Goal: Task Accomplishment & Management: Use online tool/utility

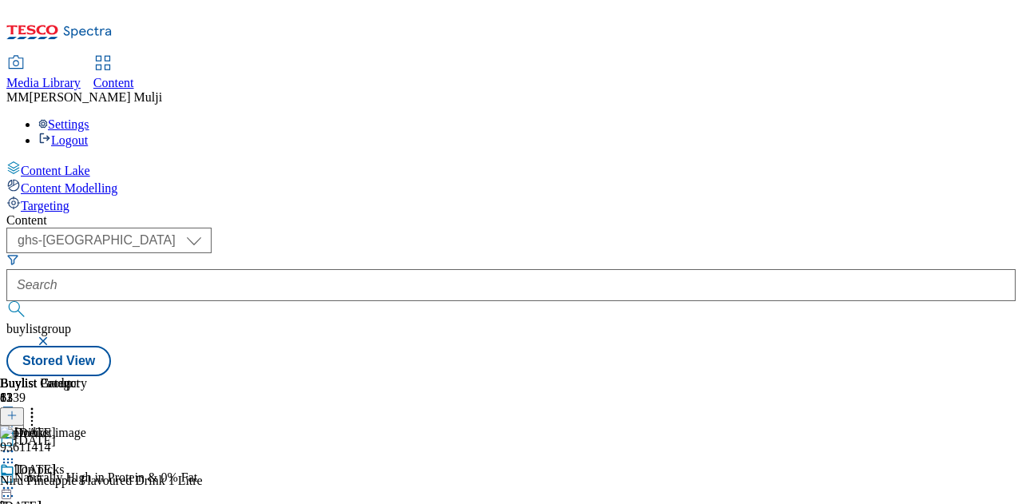
select select "ghs-[GEOGRAPHIC_DATA]"
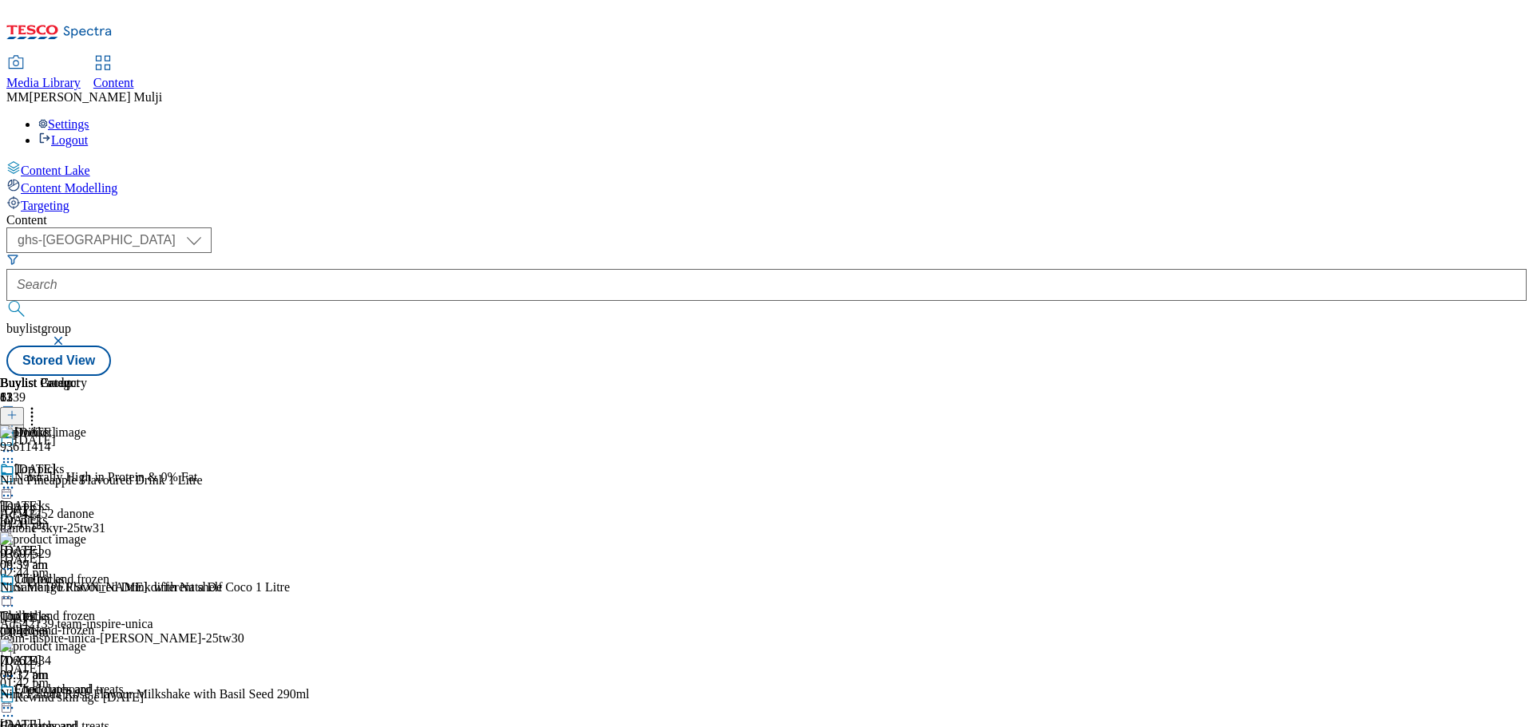
click at [140, 503] on div "[DATE]" at bounding box center [70, 520] width 140 height 14
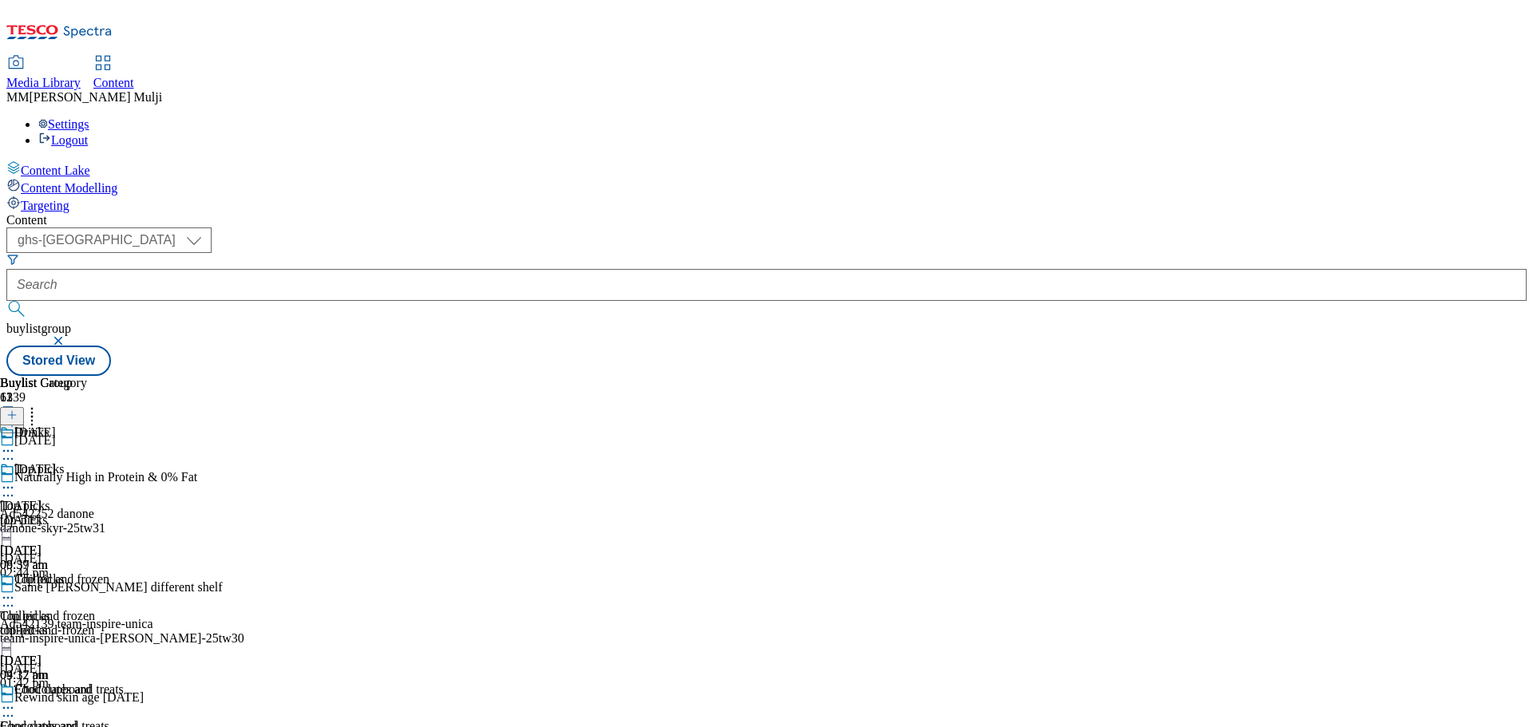
click at [140, 503] on div "top-picks" at bounding box center [70, 630] width 140 height 14
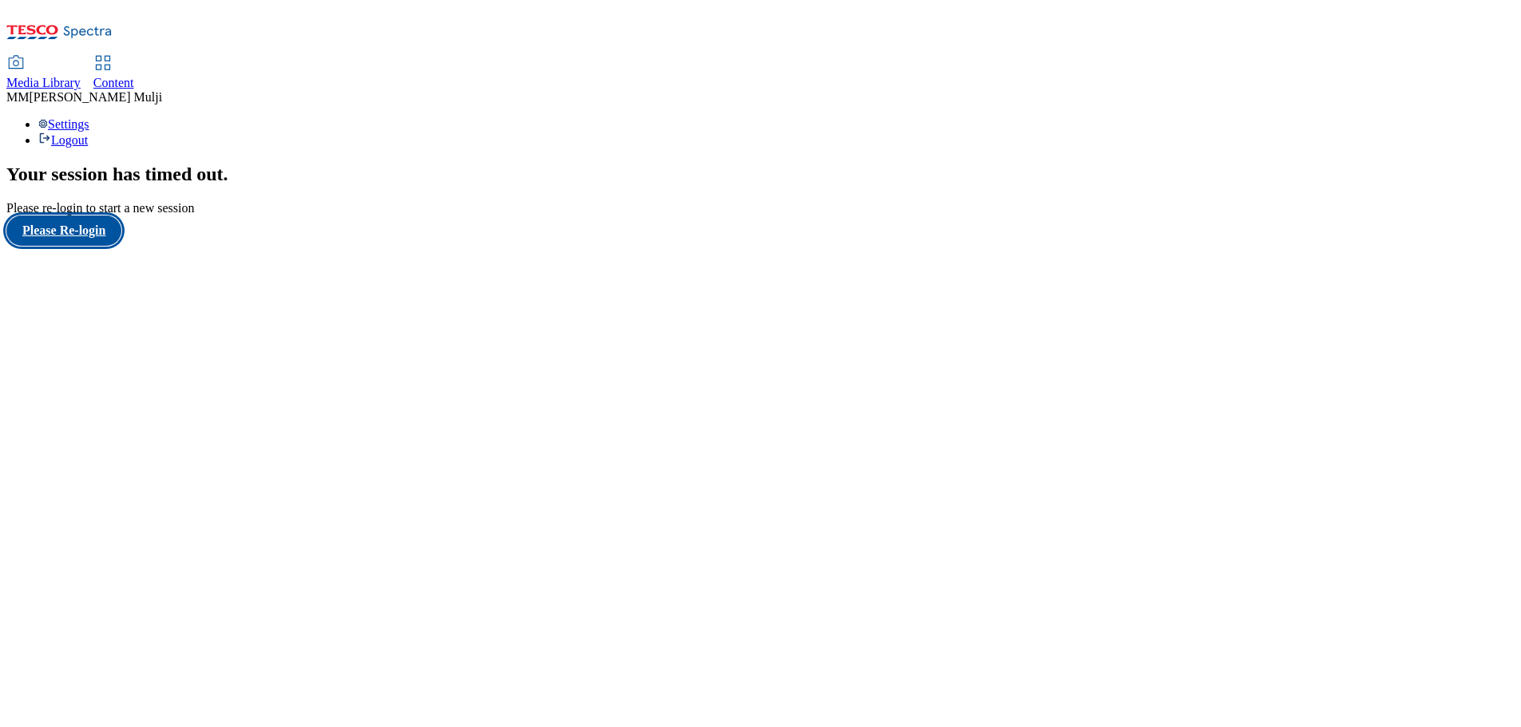
click at [85, 246] on button "Please Re-login" at bounding box center [63, 231] width 115 height 30
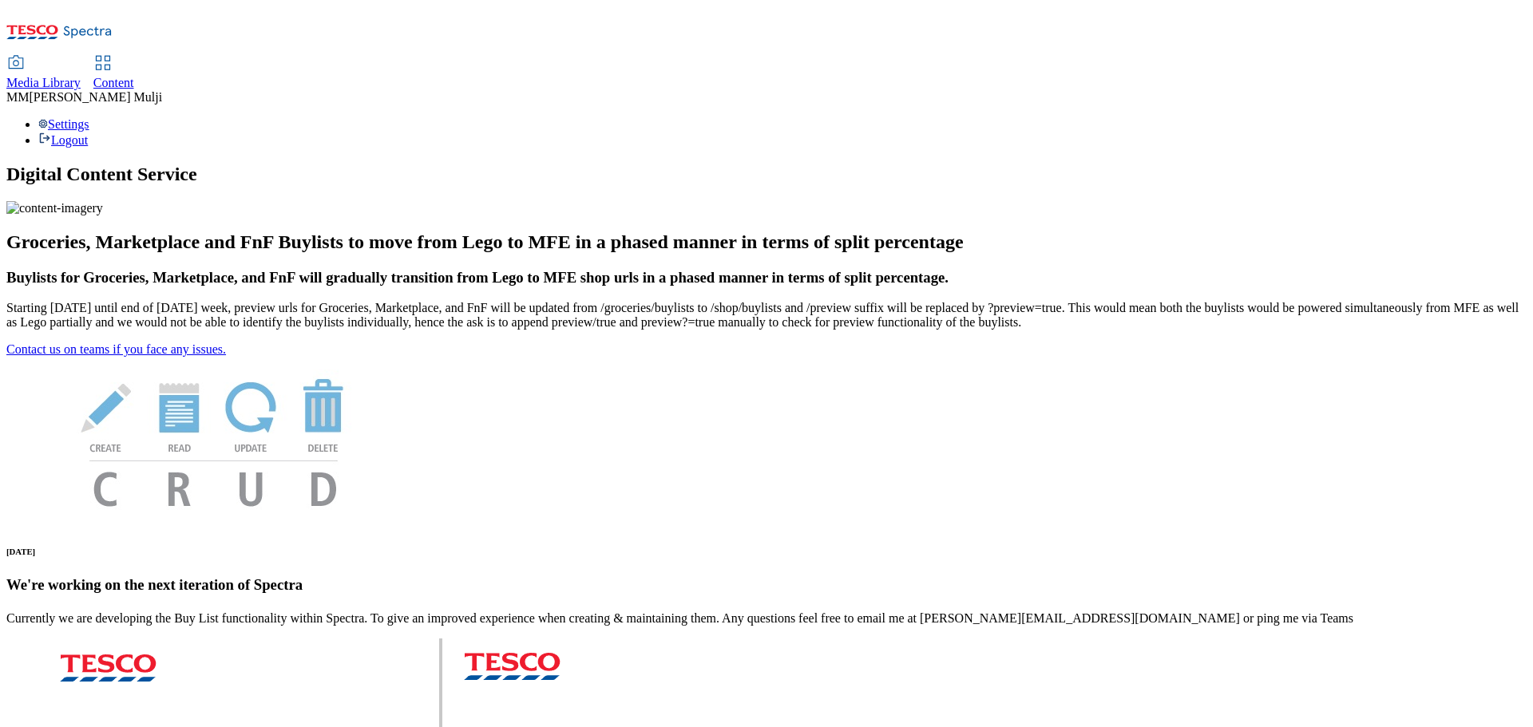
click at [134, 76] on span "Content" at bounding box center [113, 83] width 41 height 14
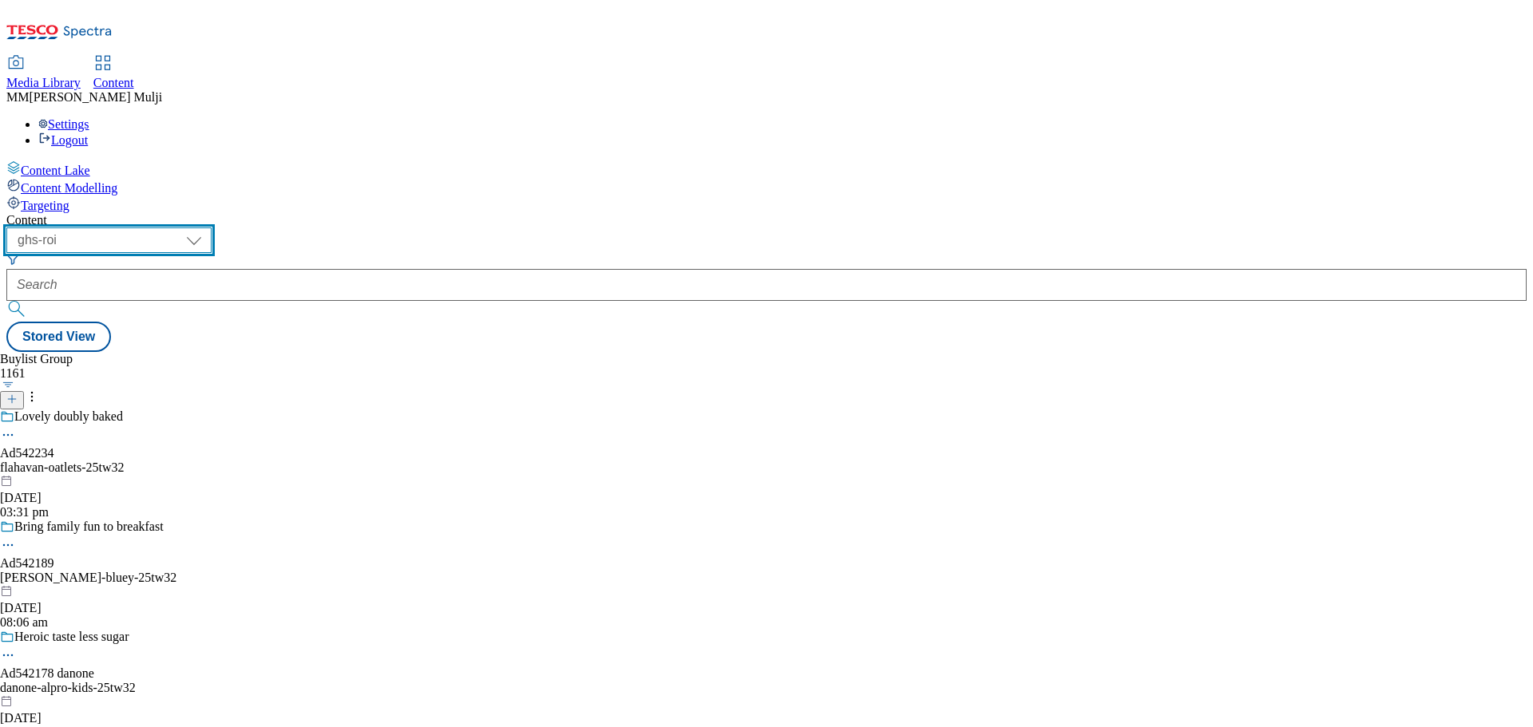
click at [212, 228] on select "ghs-roi ghs-[GEOGRAPHIC_DATA]" at bounding box center [108, 241] width 205 height 26
select select "ghs-[GEOGRAPHIC_DATA]"
click at [208, 228] on select "ghs-roi ghs-[GEOGRAPHIC_DATA]" at bounding box center [108, 241] width 205 height 26
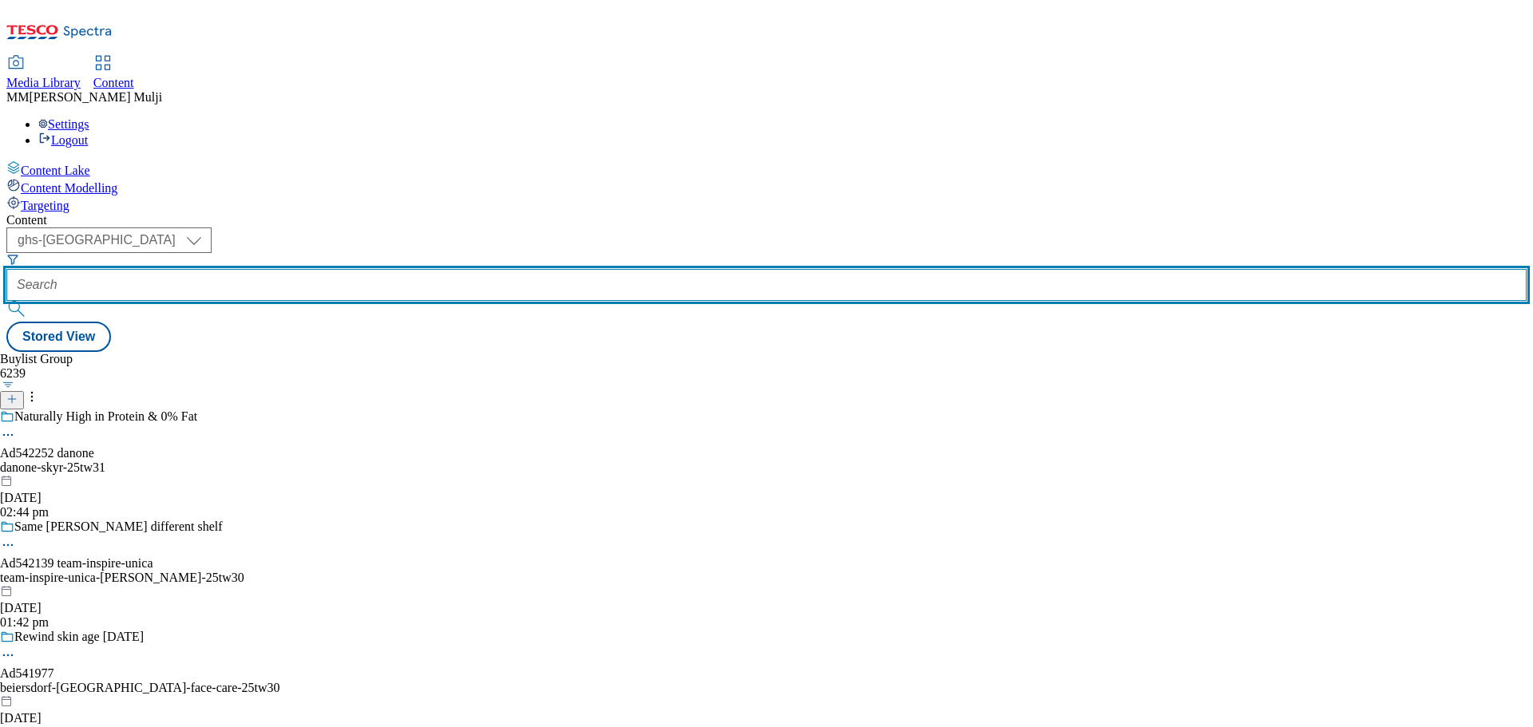
click at [402, 269] on input "text" at bounding box center [766, 285] width 1520 height 32
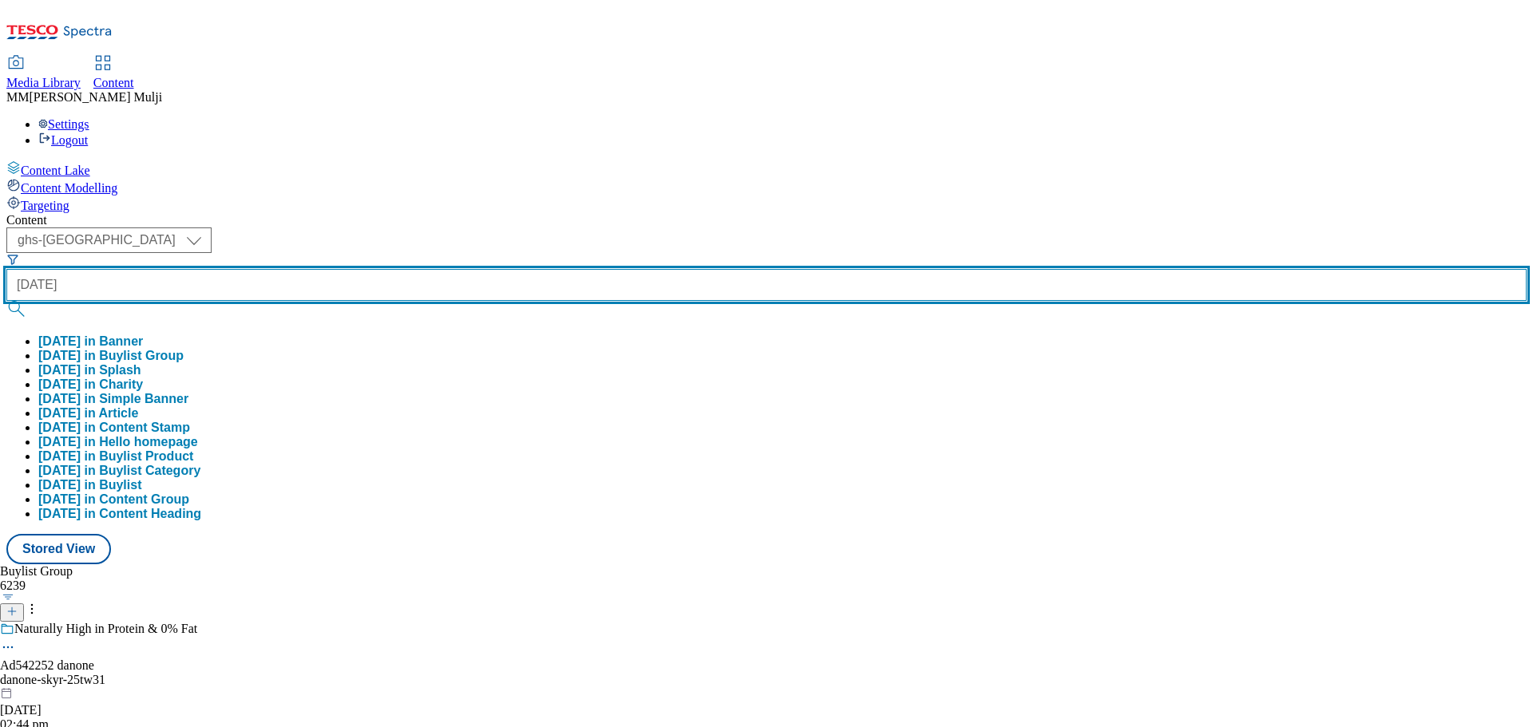
type input "[DATE]"
click at [6, 301] on button "submit" at bounding box center [17, 309] width 22 height 16
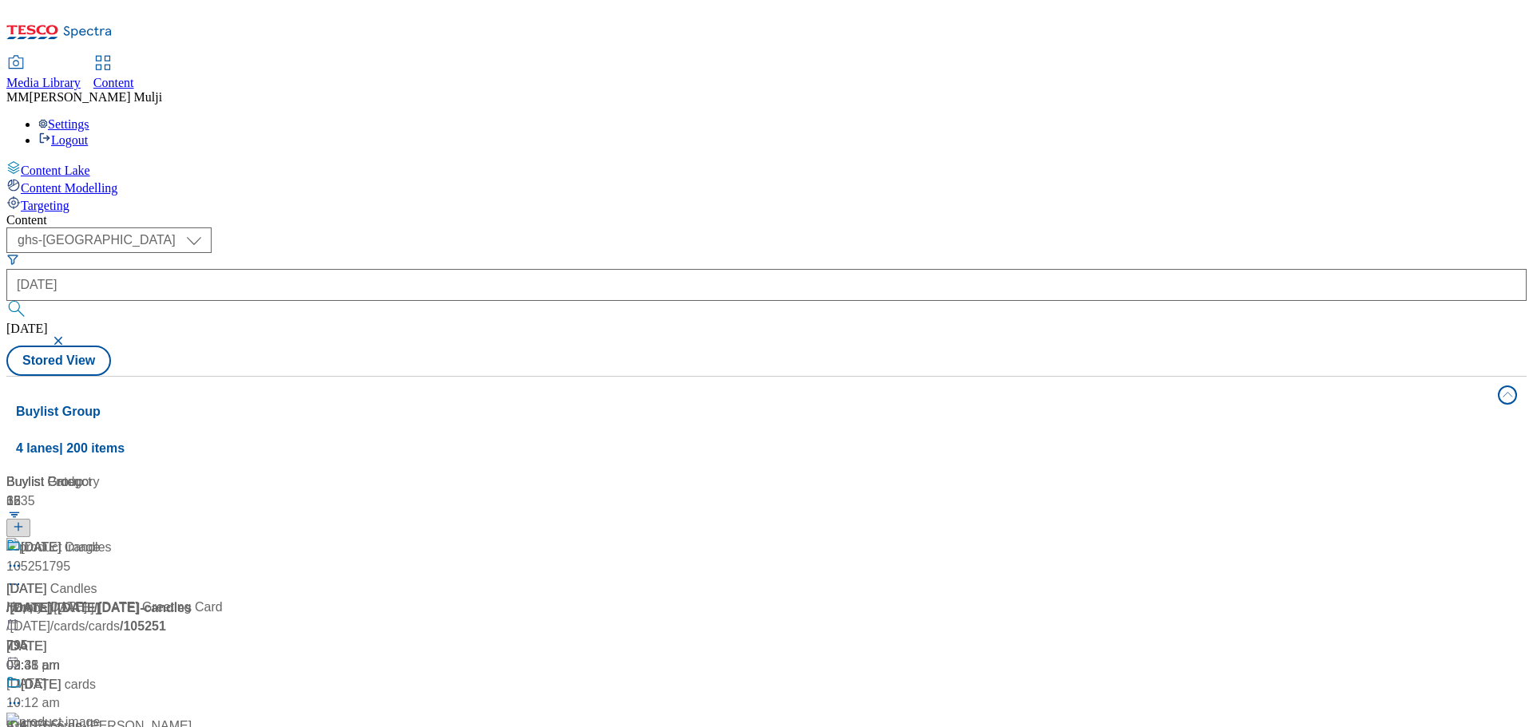
click at [206, 599] on div "/ [DATE]" at bounding box center [106, 608] width 200 height 19
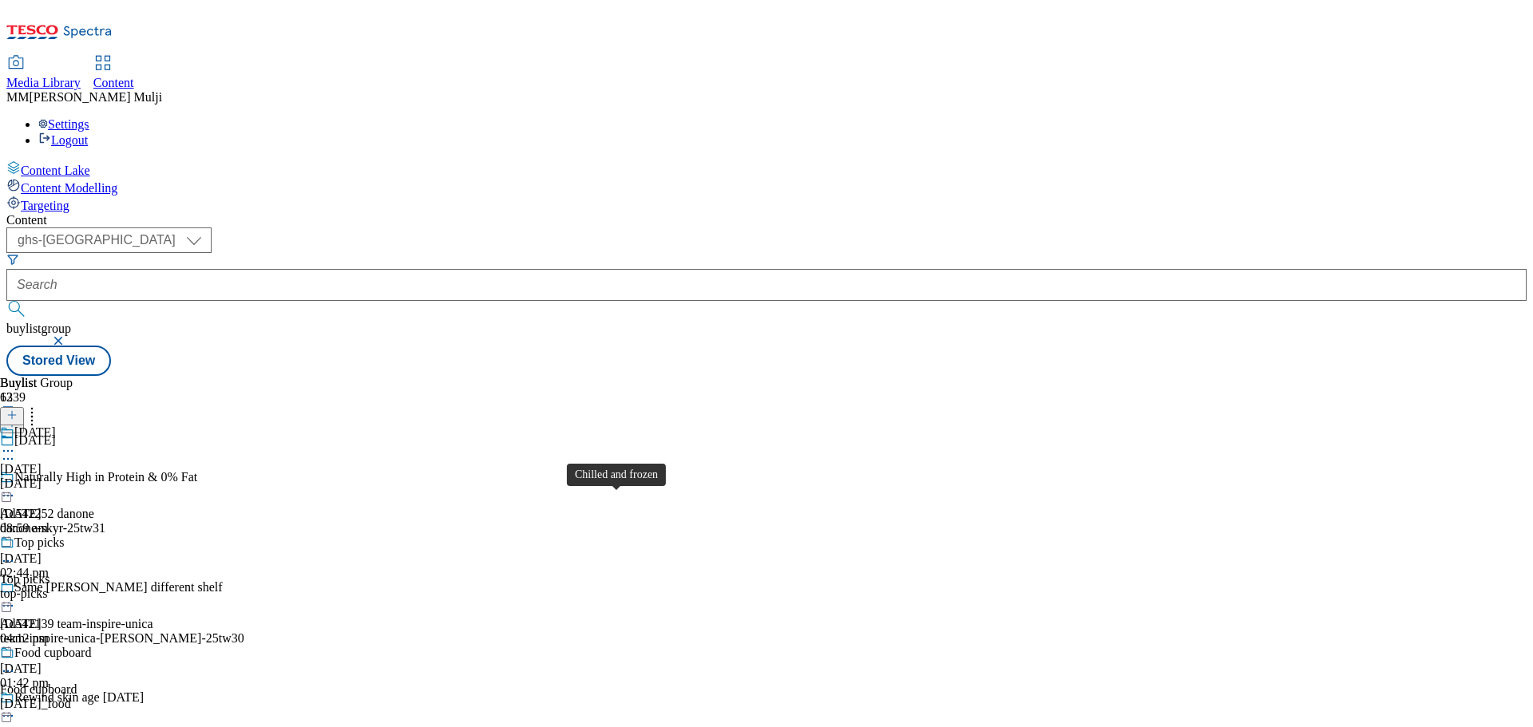
scroll to position [399, 0]
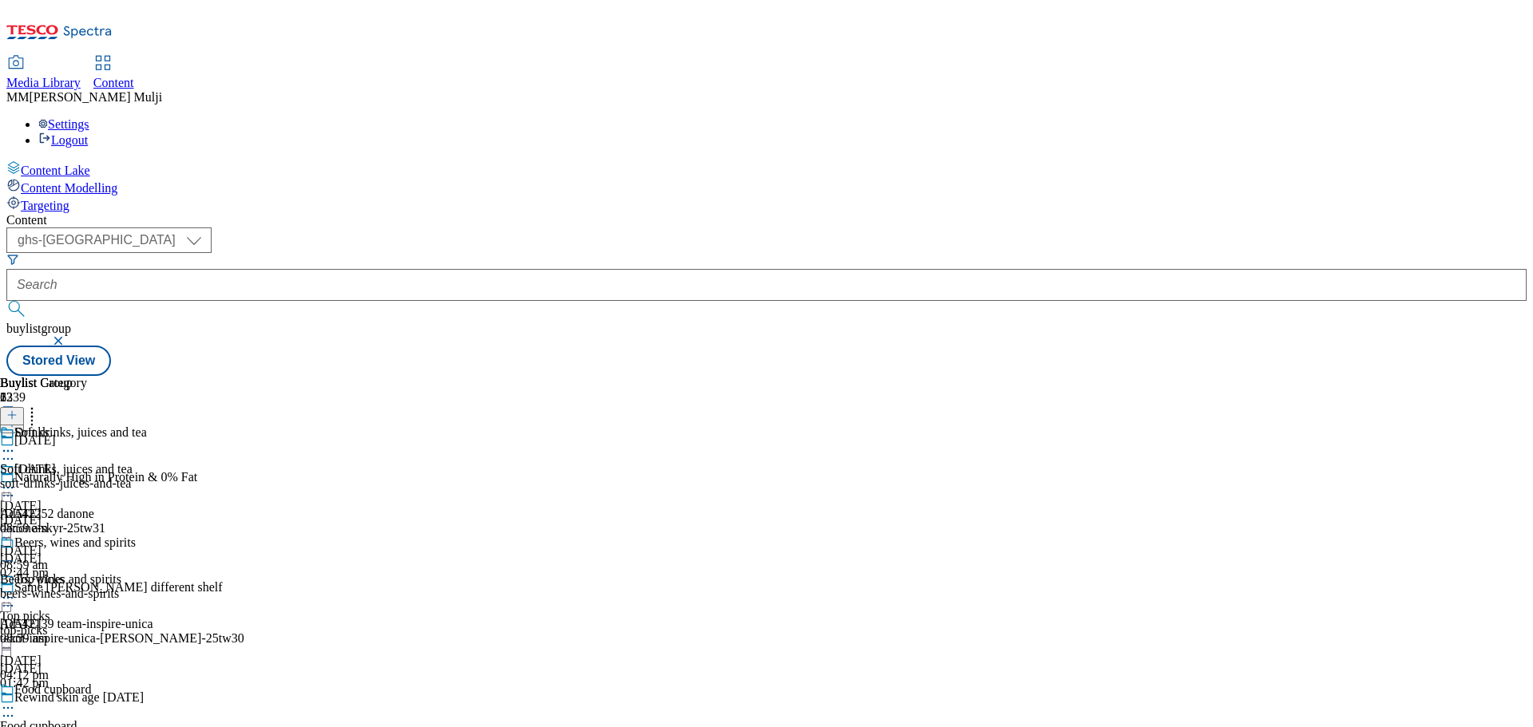
click at [147, 477] on div "soft-drinks-juices-and-tea" at bounding box center [73, 484] width 147 height 14
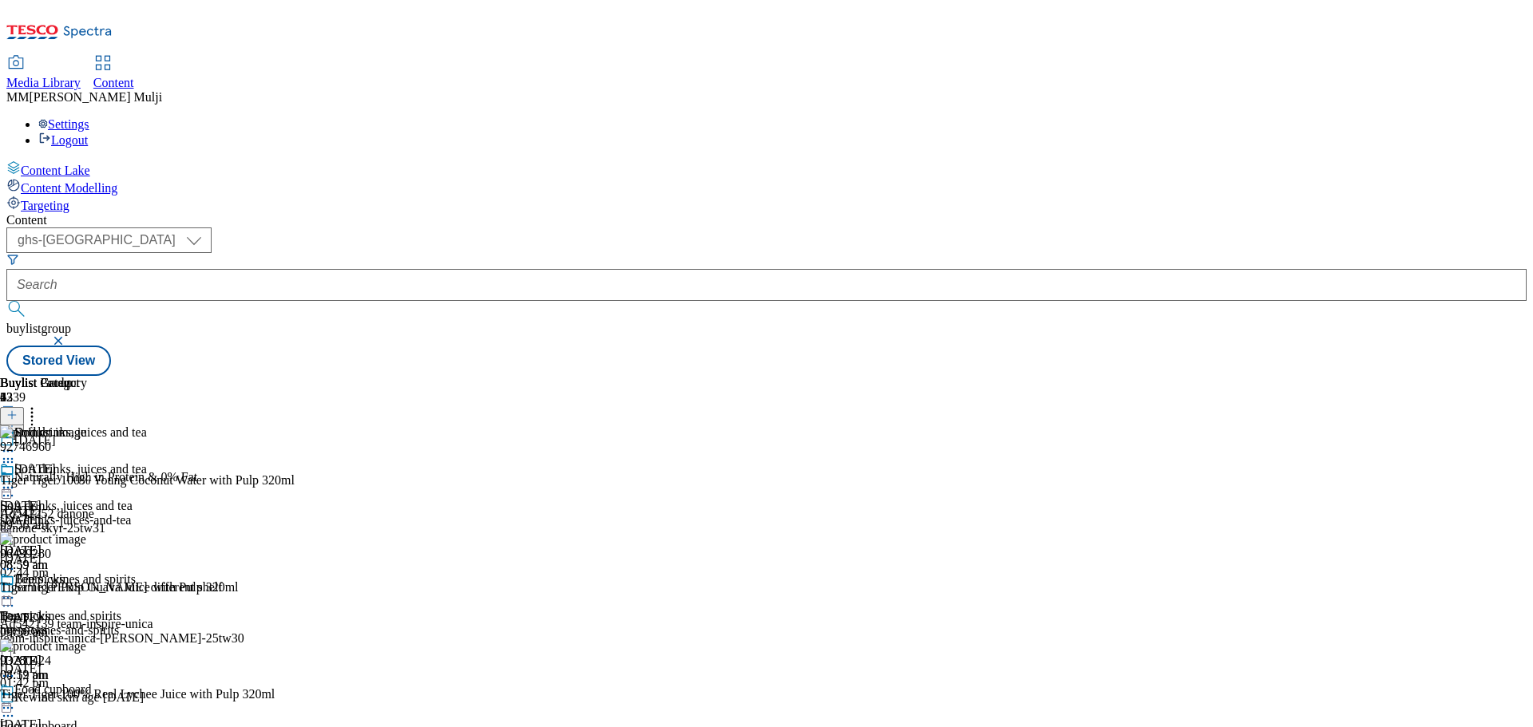
click at [16, 480] on icon at bounding box center [8, 488] width 16 height 16
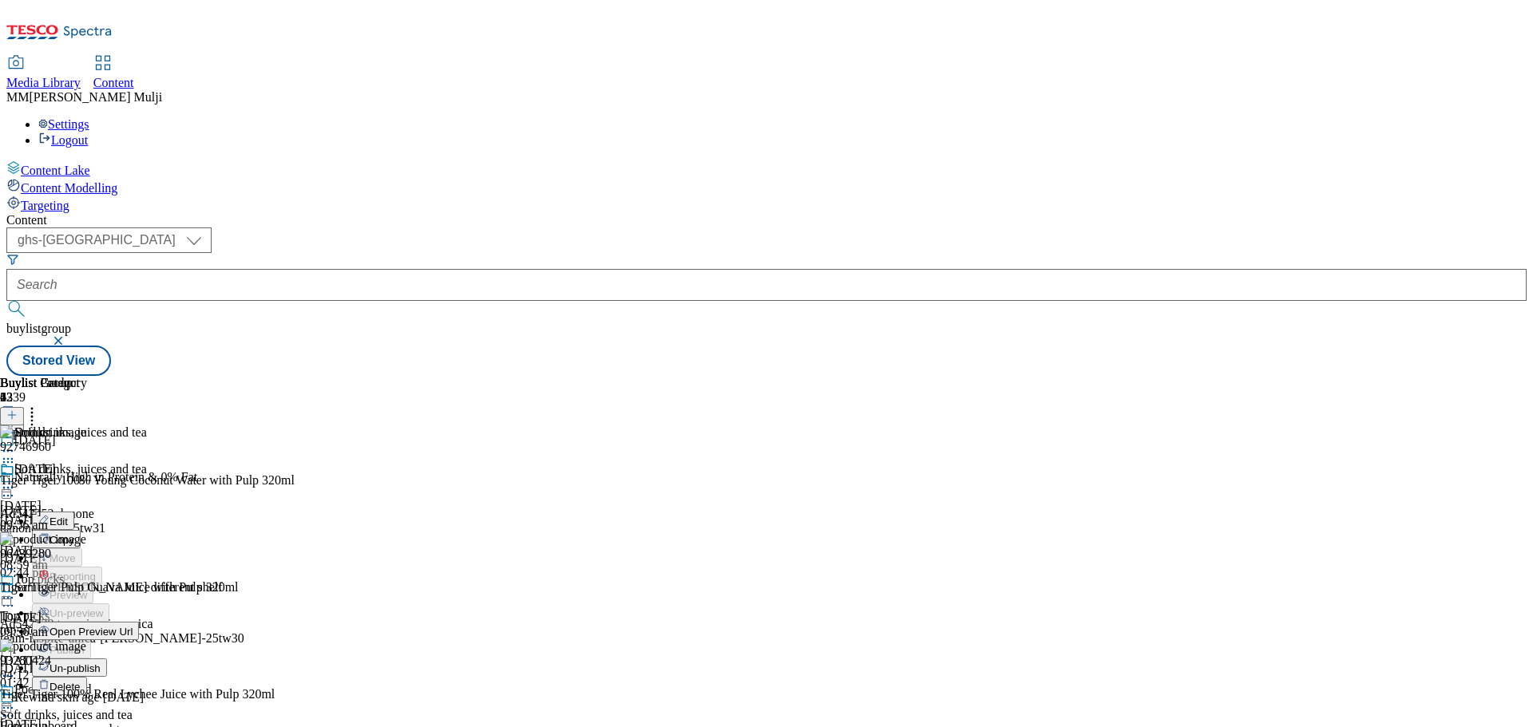
click at [101, 663] on span "Un-publish" at bounding box center [74, 669] width 51 height 12
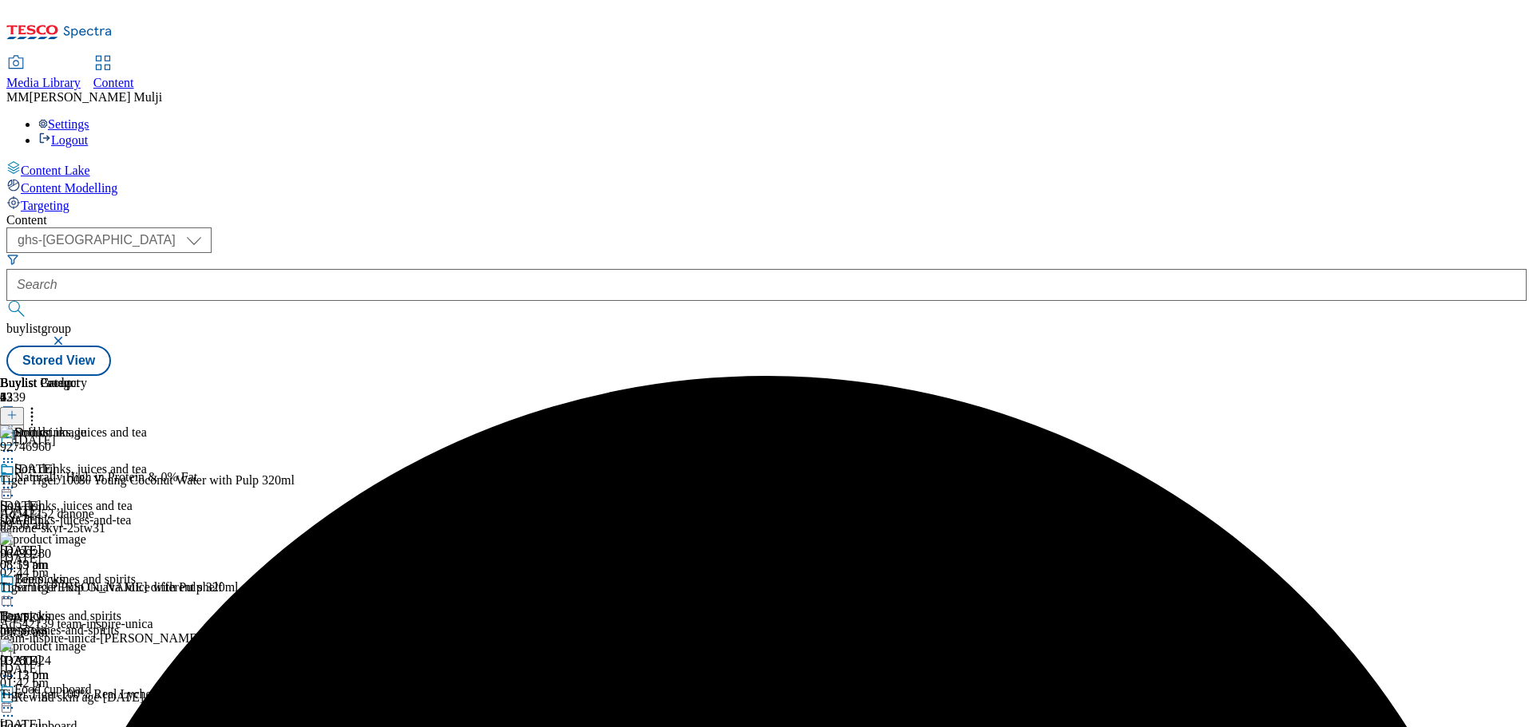
click at [16, 480] on icon at bounding box center [8, 488] width 16 height 16
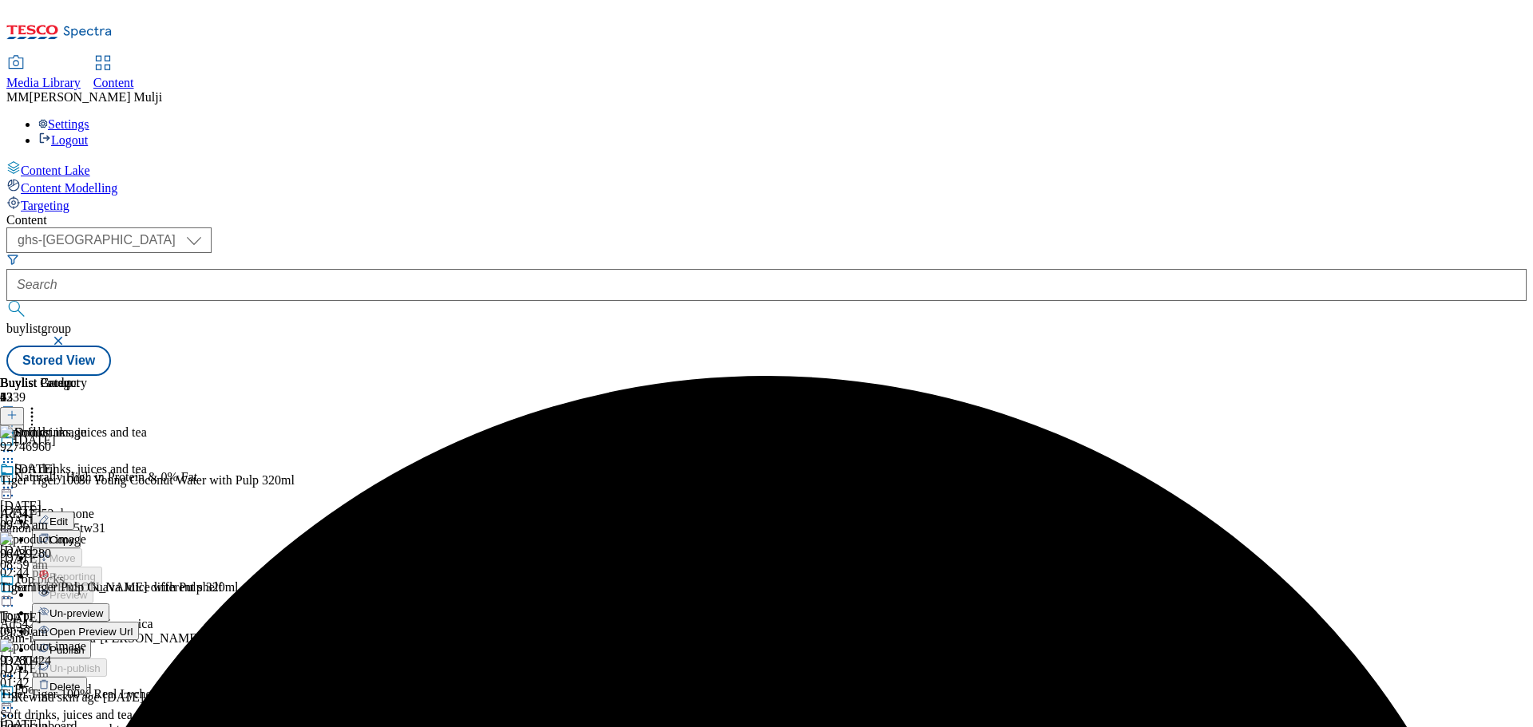
click at [103, 607] on span "Un-preview" at bounding box center [75, 613] width 53 height 12
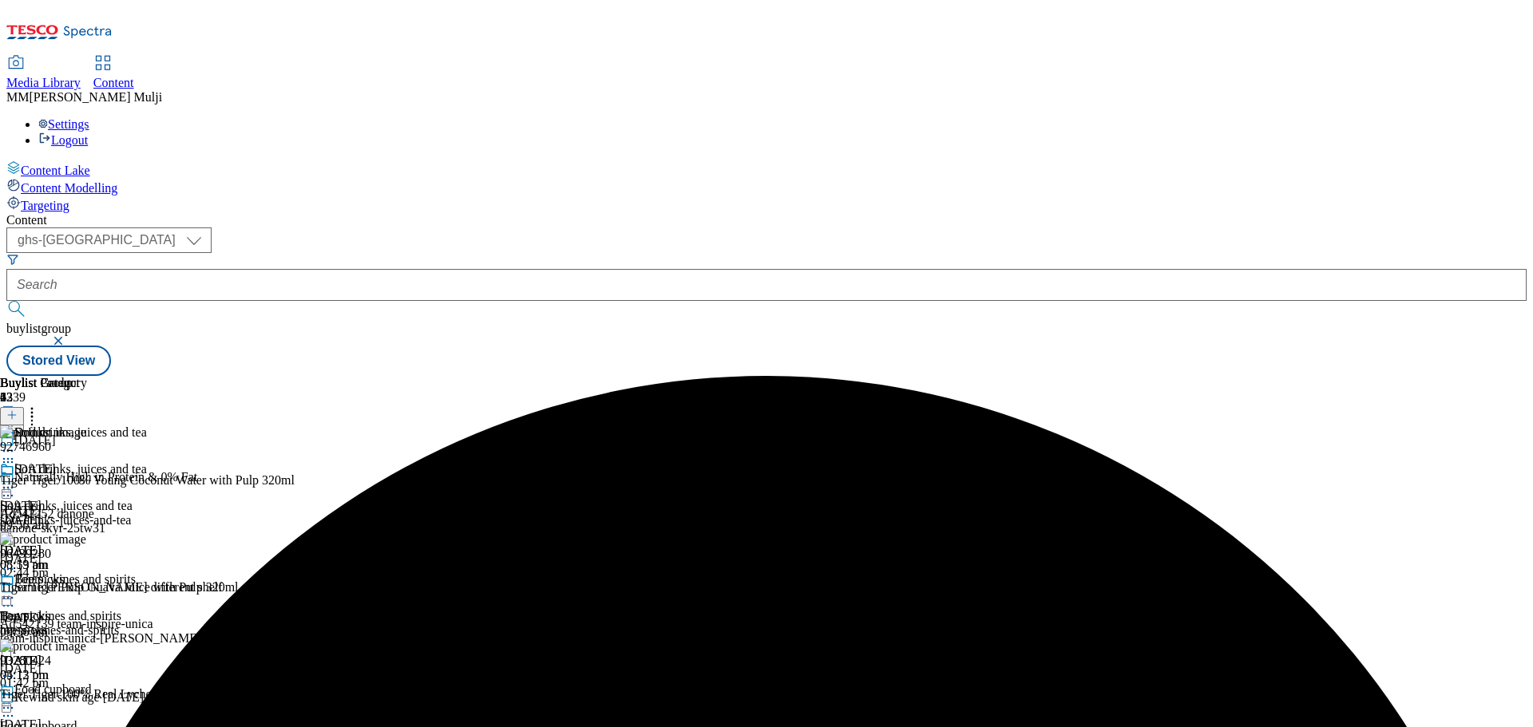
click at [40, 405] on icon at bounding box center [32, 413] width 16 height 16
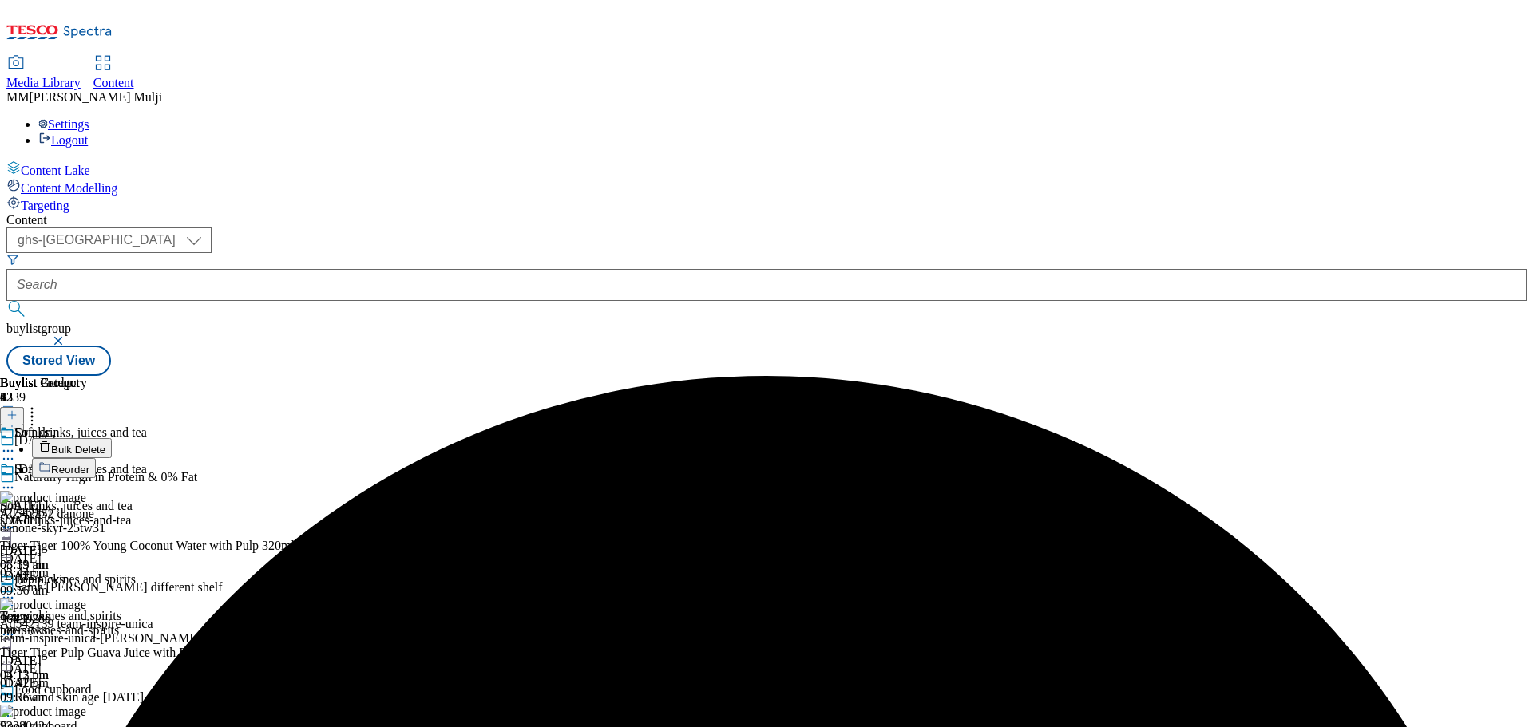
click at [96, 458] on button "Reorder" at bounding box center [64, 468] width 64 height 20
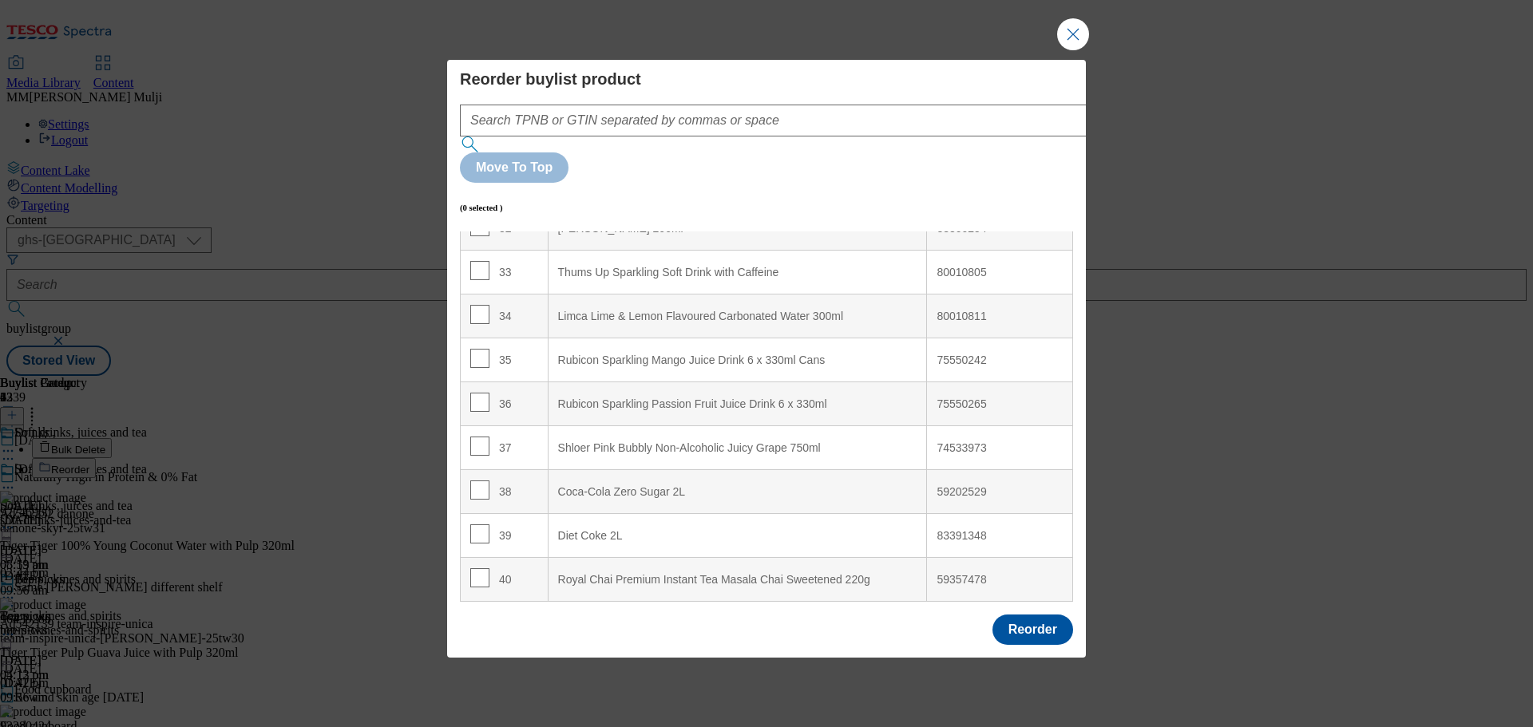
scroll to position [1403, 0]
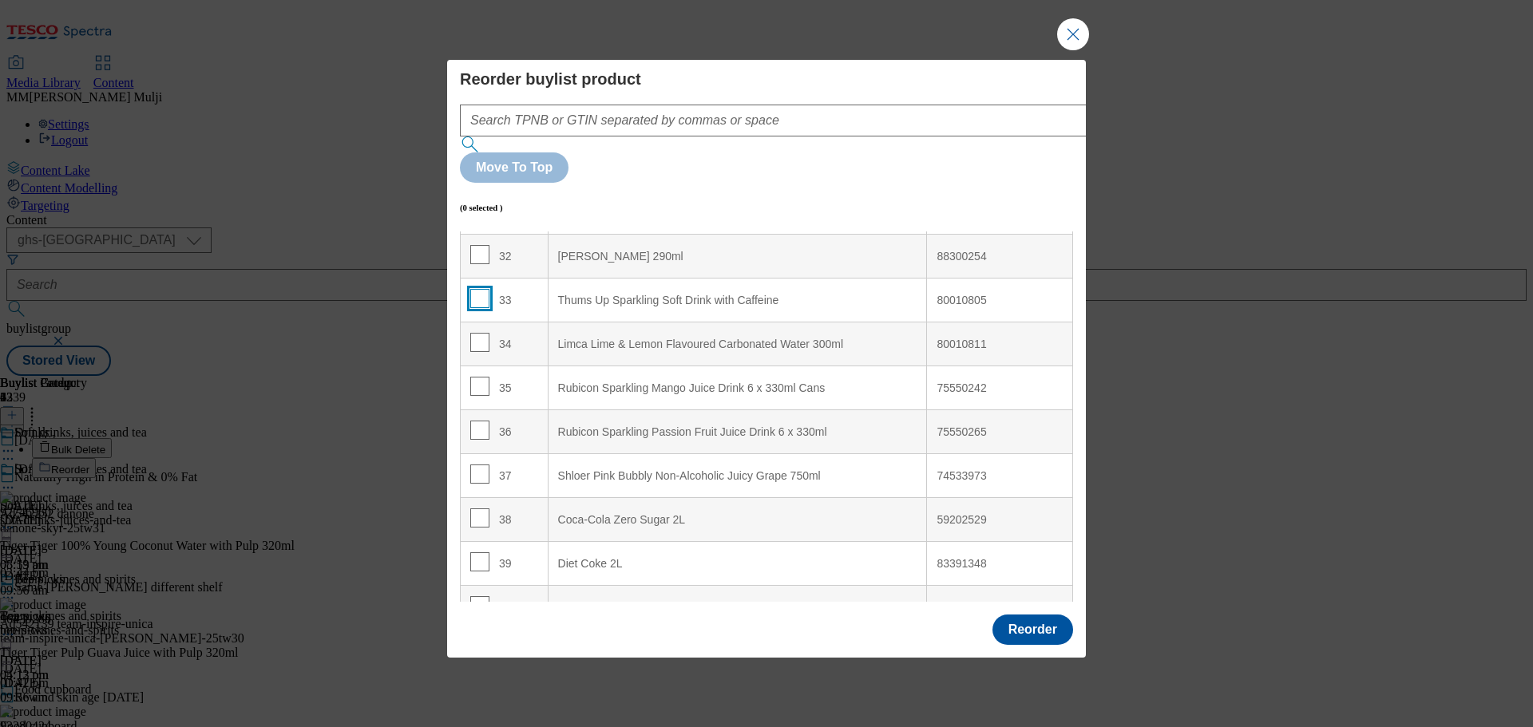
click at [471, 289] on input "Modal" at bounding box center [479, 298] width 19 height 19
checkbox input "true"
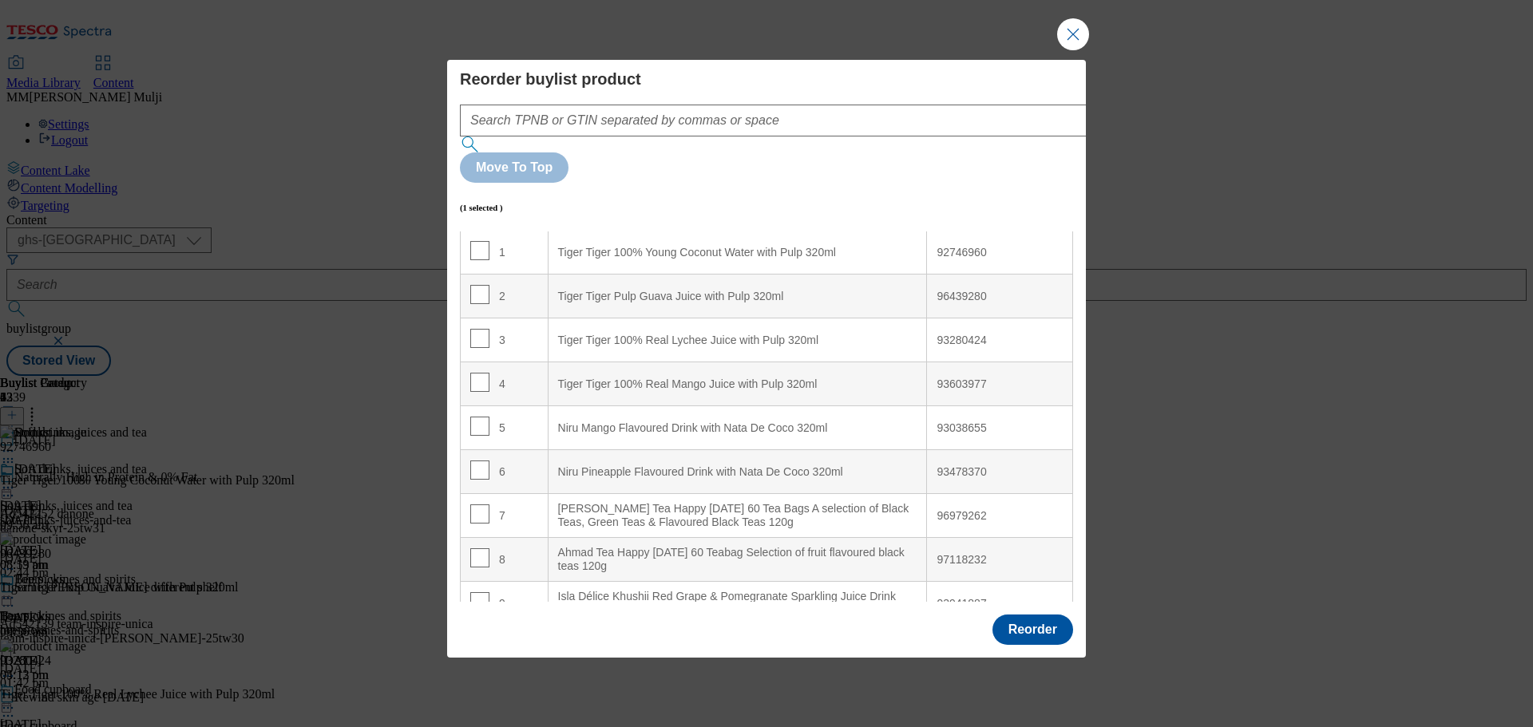
scroll to position [0, 0]
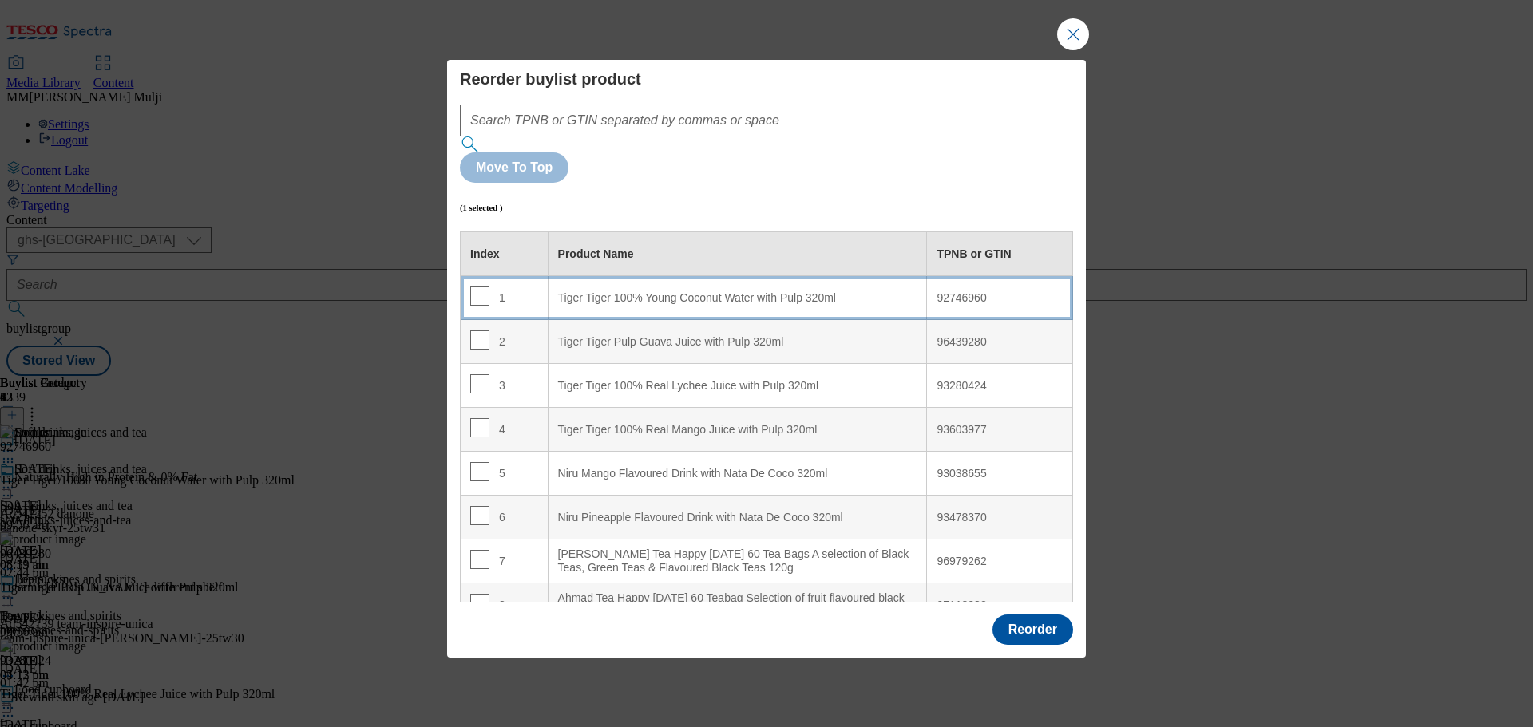
click at [739, 276] on 320ml "Tiger Tiger 100% Young Coconut Water with Pulp 320ml" at bounding box center [737, 298] width 379 height 44
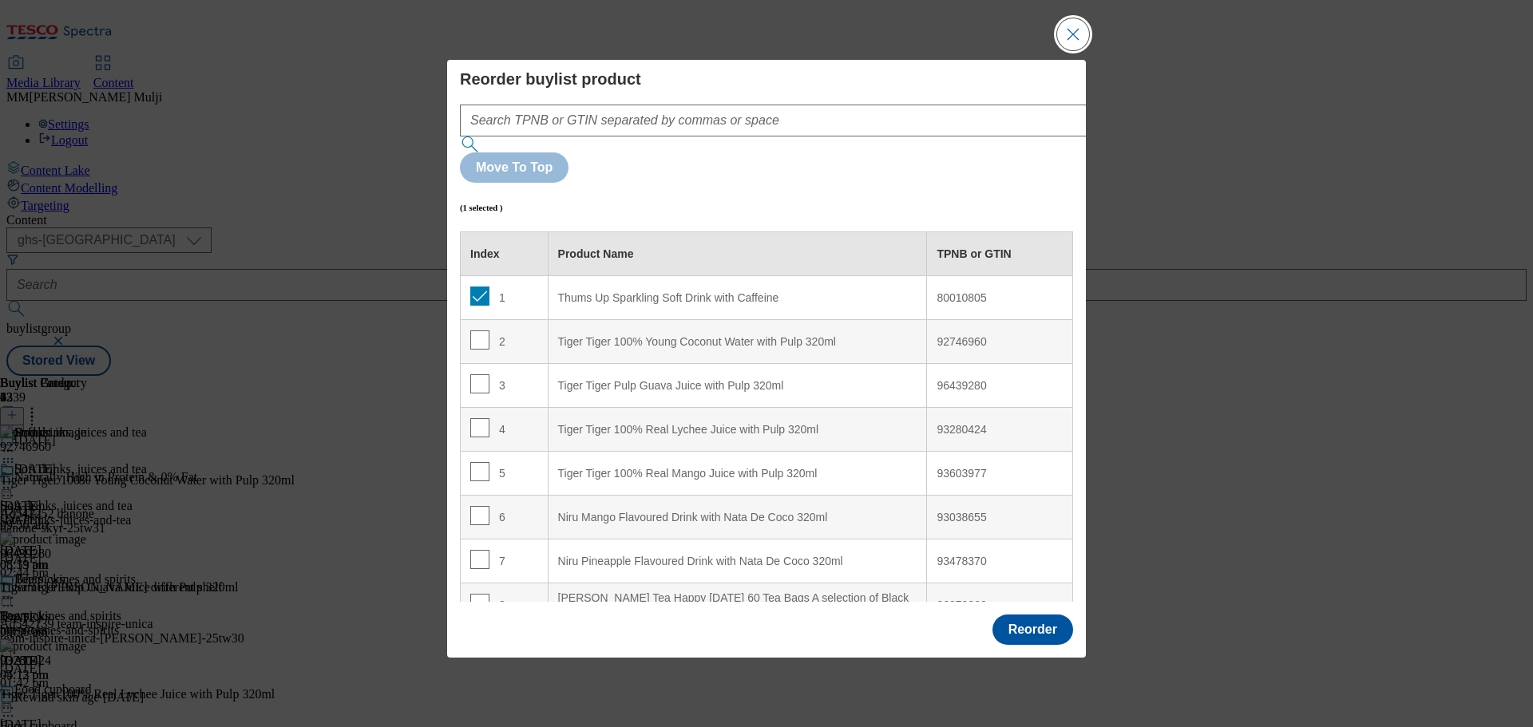
click at [1066, 50] on button "Close Modal" at bounding box center [1073, 34] width 32 height 32
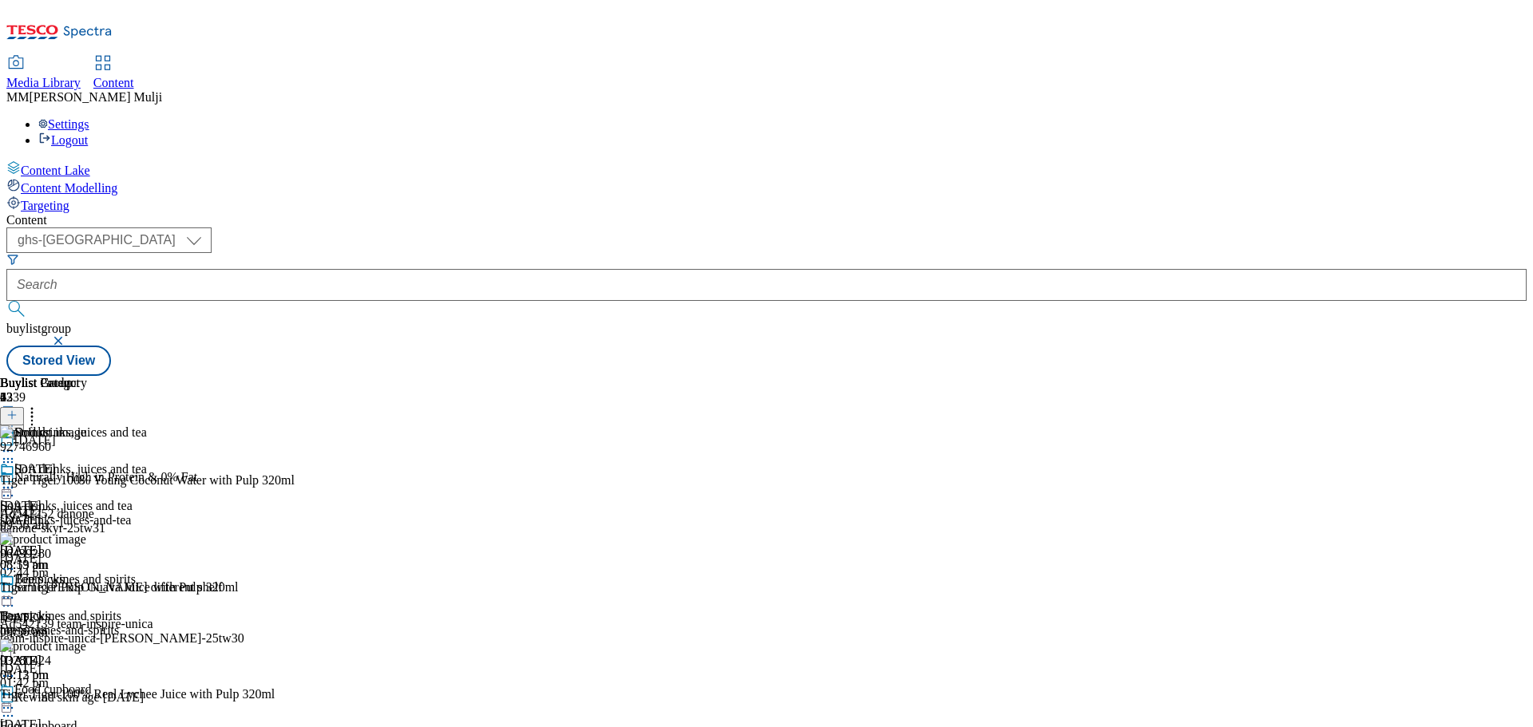
click at [40, 405] on icon at bounding box center [32, 413] width 16 height 16
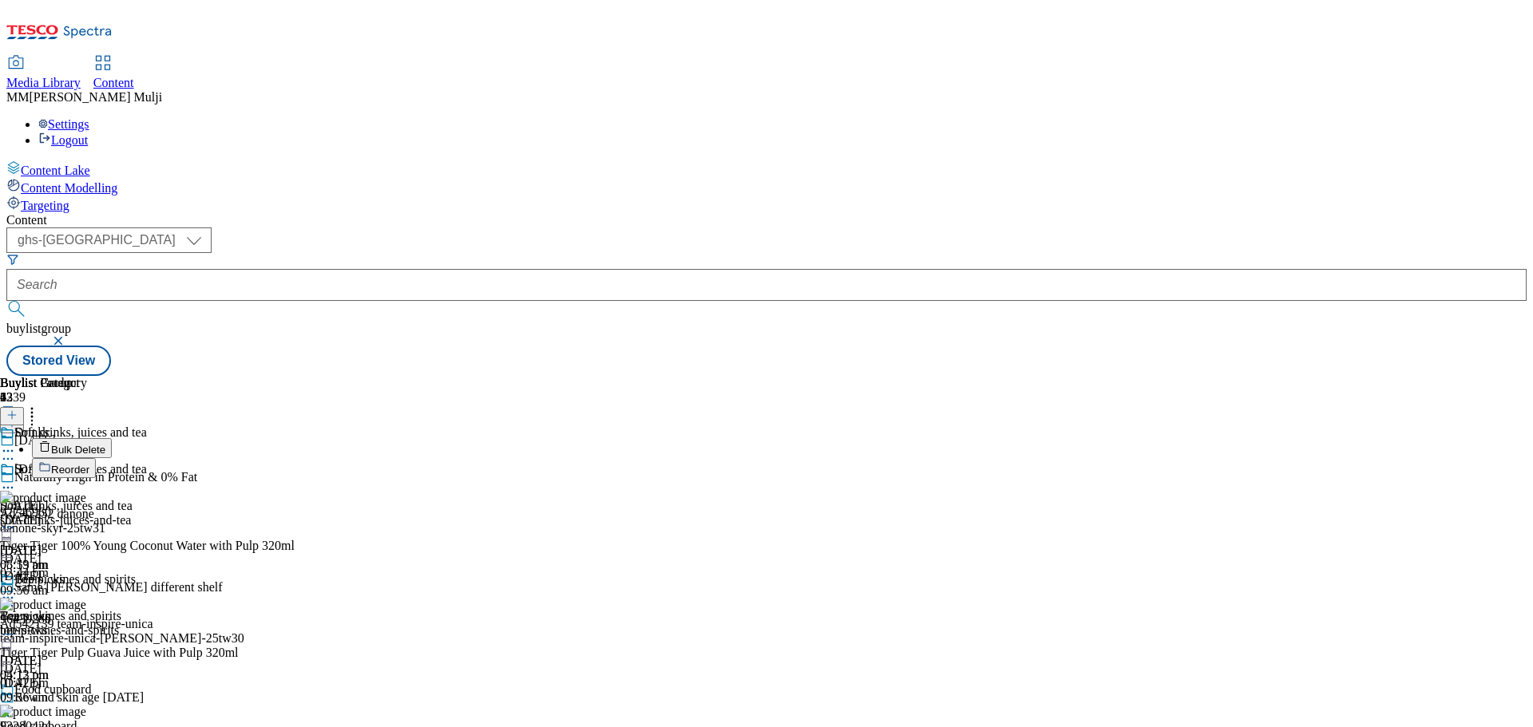
click at [96, 458] on button "Reorder" at bounding box center [64, 468] width 64 height 20
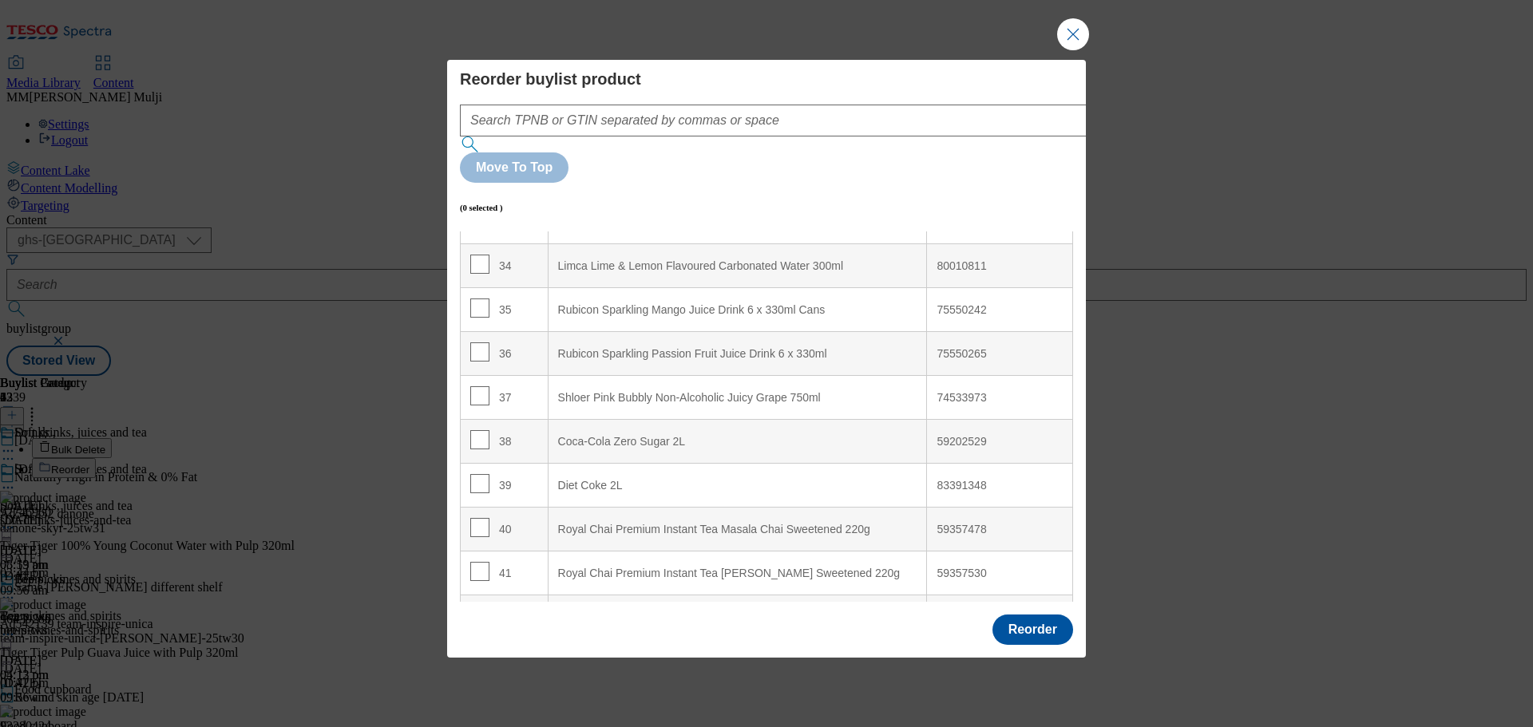
scroll to position [1403, 0]
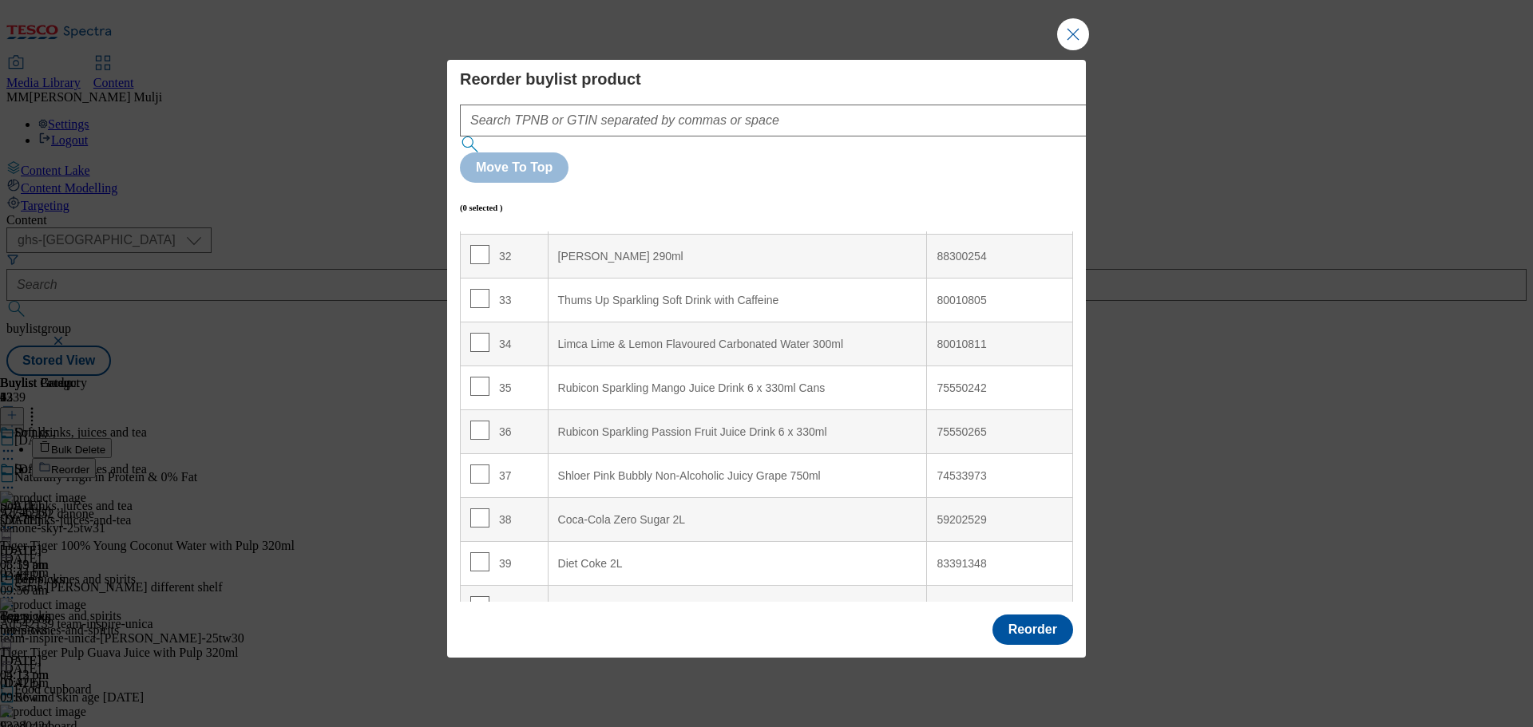
click at [774, 279] on Caffeine "Thums Up Sparkling Soft Drink with Caffeine" at bounding box center [737, 301] width 379 height 44
click at [779, 294] on div "Thums Up Sparkling Soft Drink with Caffeine" at bounding box center [737, 301] width 359 height 14
click at [471, 289] on input "Modal" at bounding box center [479, 298] width 19 height 19
checkbox input "true"
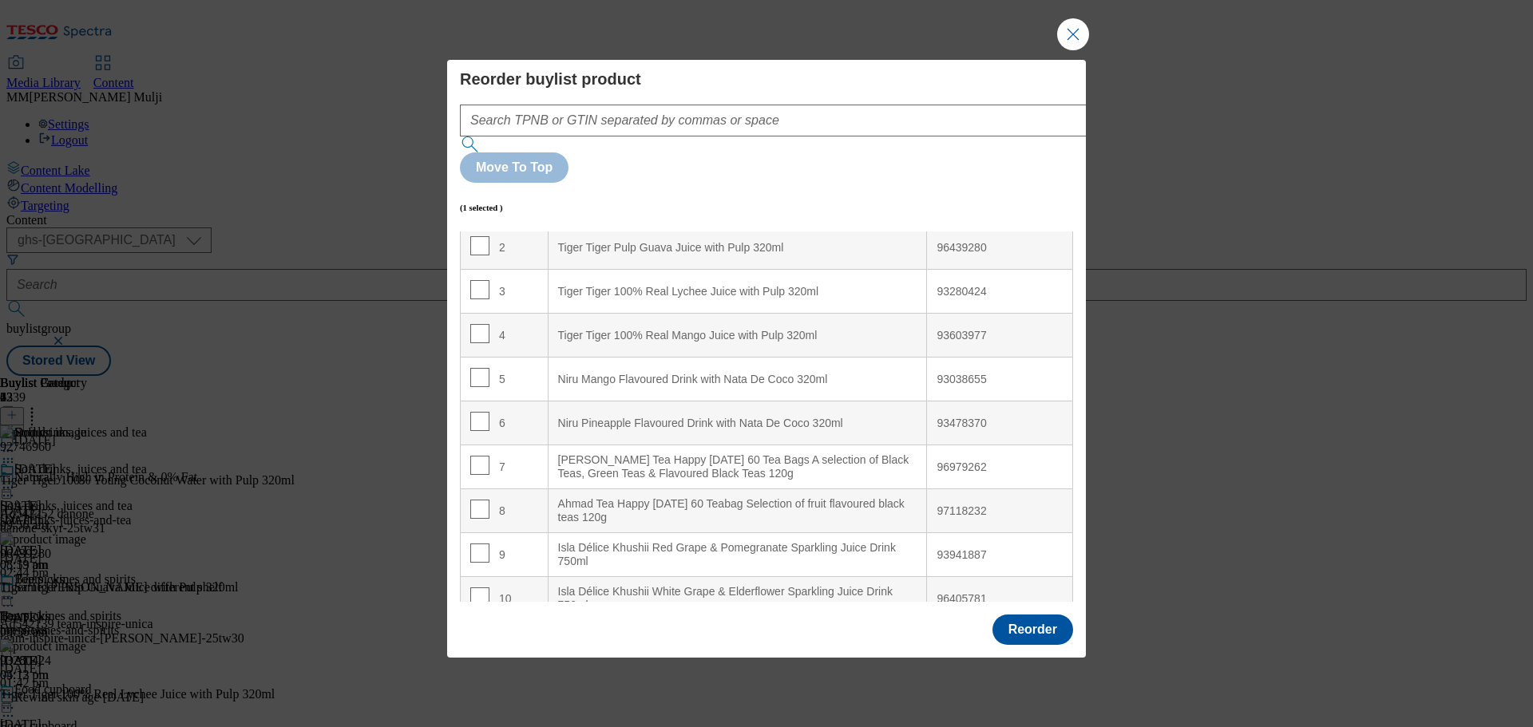
scroll to position [0, 0]
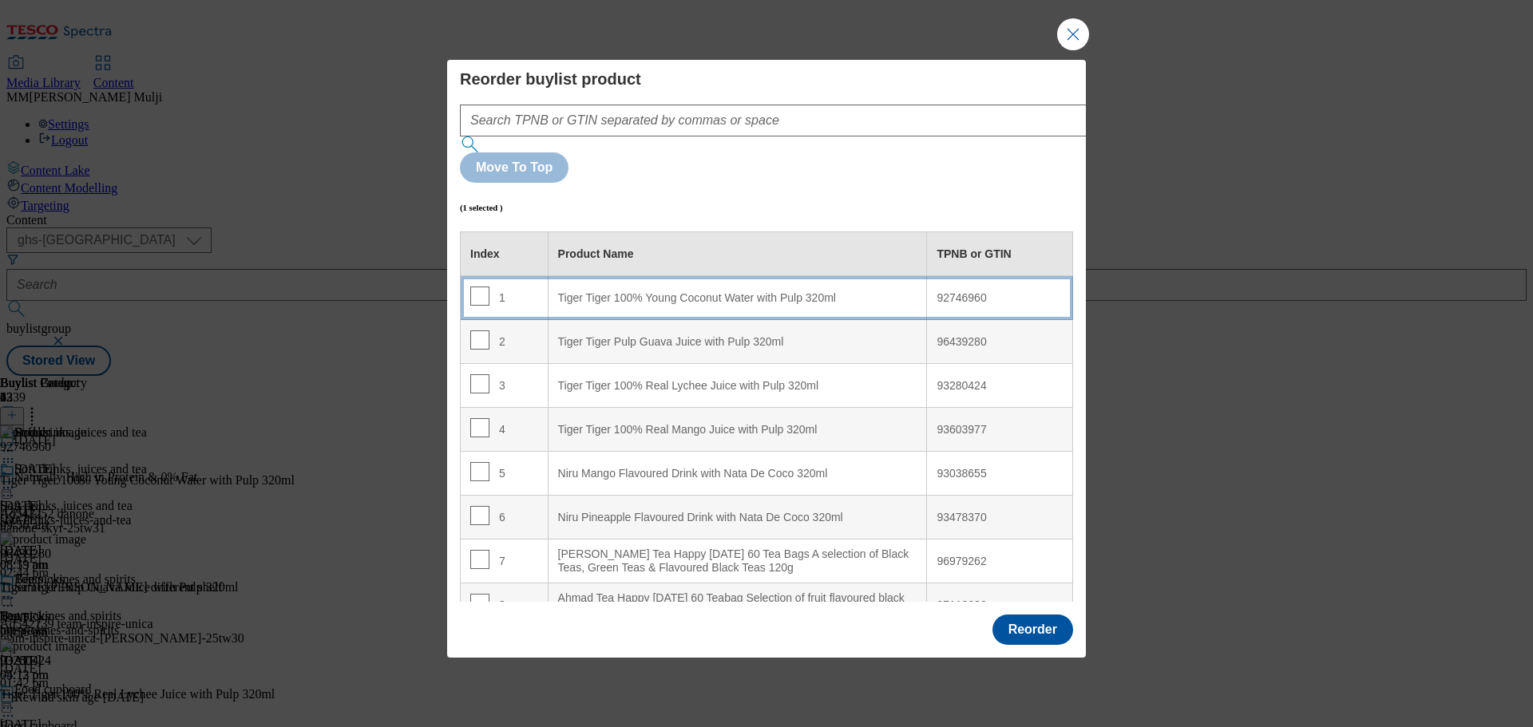
click at [727, 276] on 320ml "Tiger Tiger 100% Young Coconut Water with Pulp 320ml" at bounding box center [737, 298] width 379 height 44
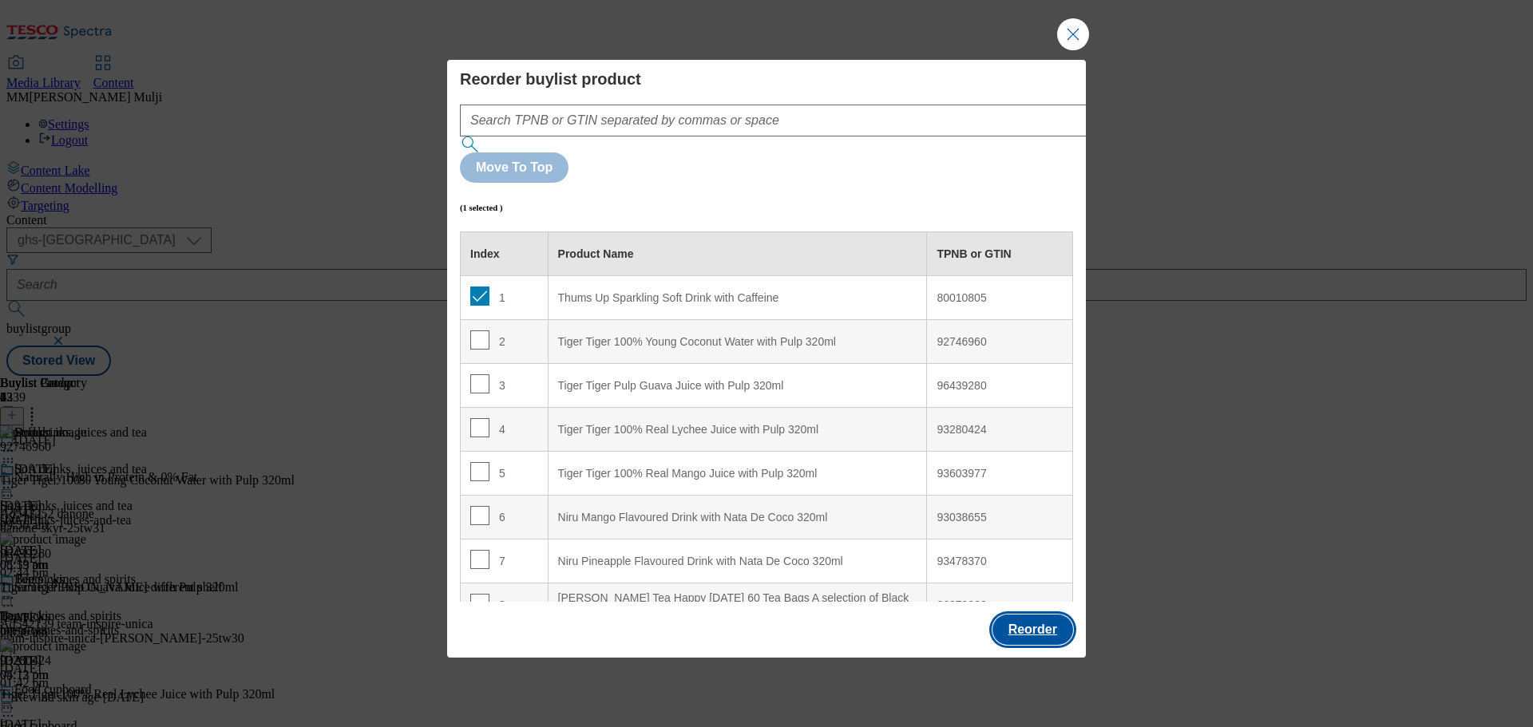
click at [1025, 615] on button "Reorder" at bounding box center [1032, 630] width 81 height 30
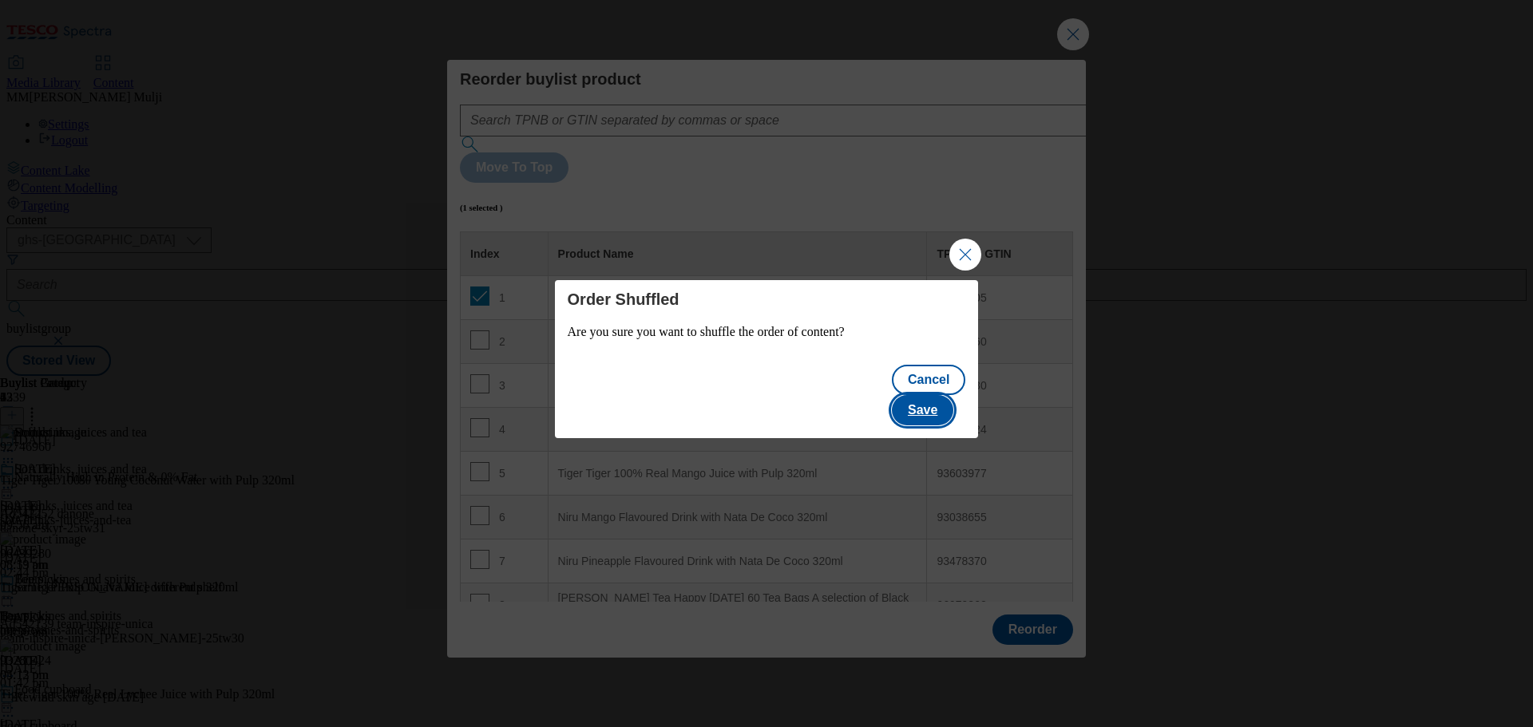
click at [953, 400] on button "Save" at bounding box center [922, 410] width 61 height 30
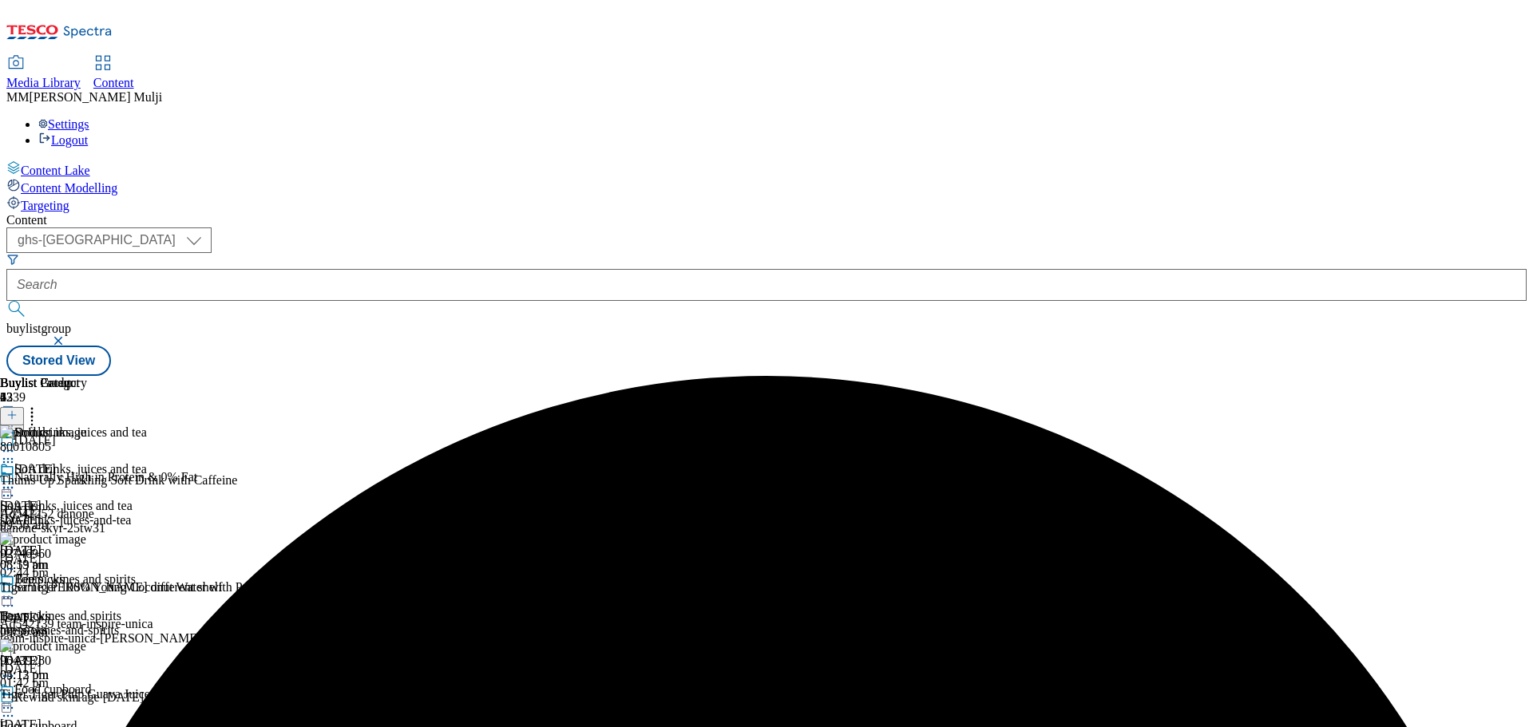
click at [16, 480] on icon at bounding box center [8, 488] width 16 height 16
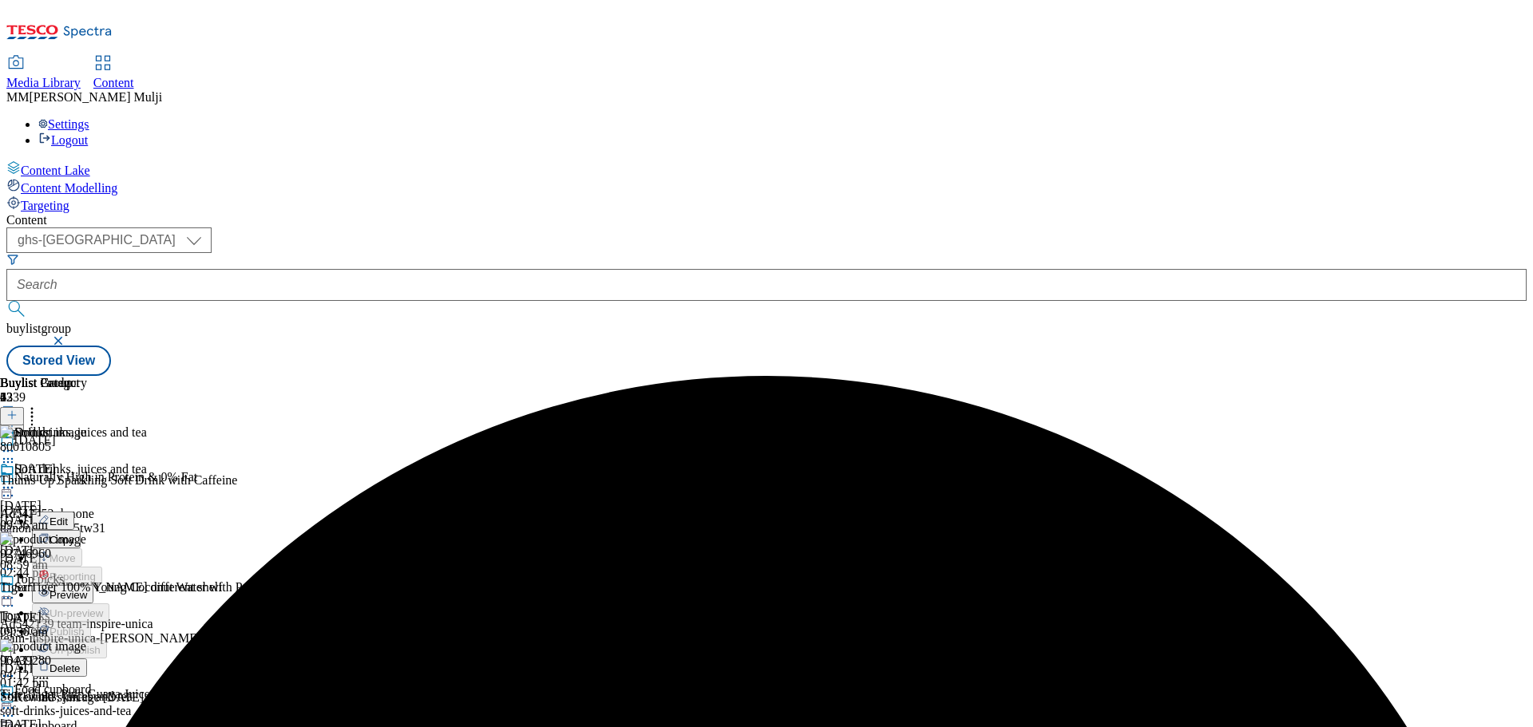
click at [87, 589] on span "Preview" at bounding box center [68, 595] width 38 height 12
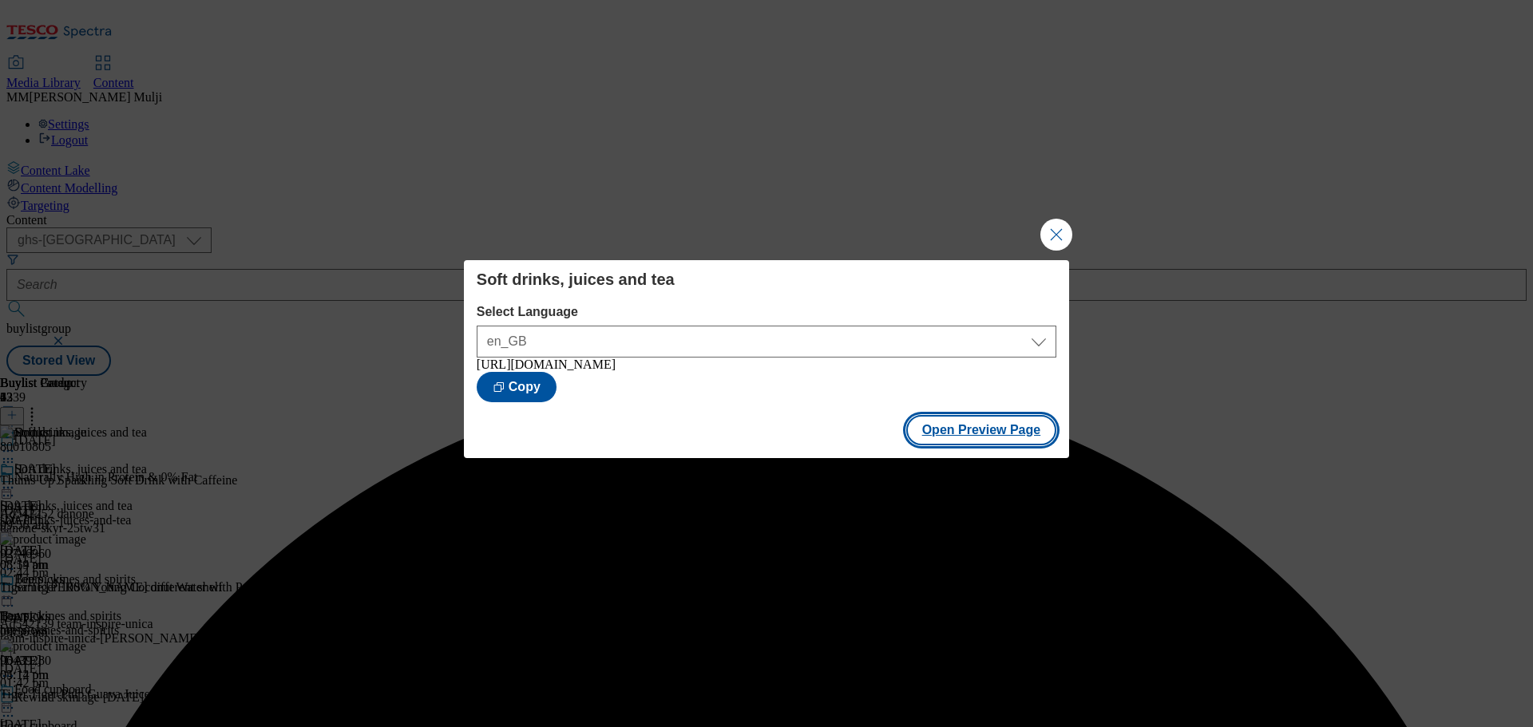
click at [939, 445] on button "Open Preview Page" at bounding box center [981, 430] width 151 height 30
click at [1058, 238] on button "Close Modal" at bounding box center [1056, 235] width 32 height 32
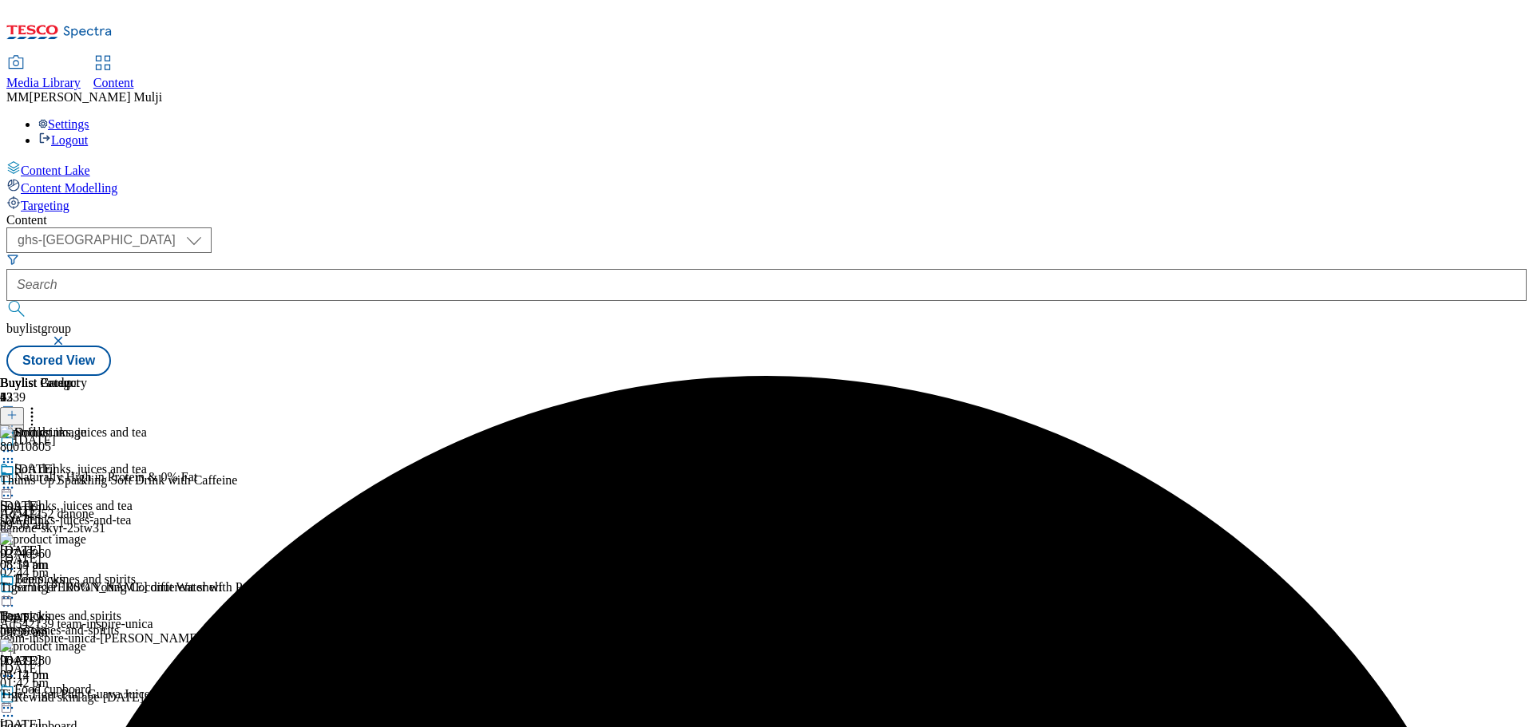
click at [16, 480] on icon at bounding box center [8, 488] width 16 height 16
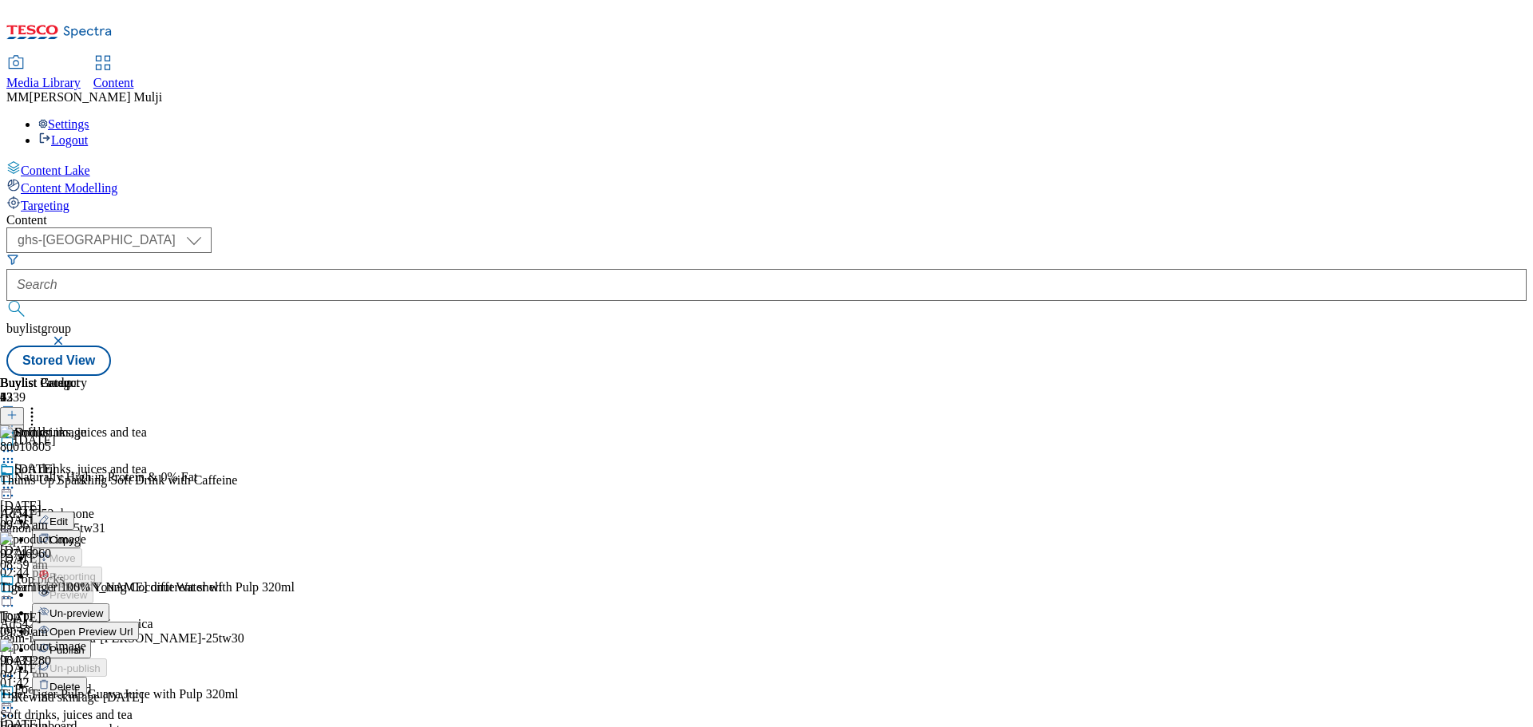
click at [85, 644] on span "Publish" at bounding box center [66, 650] width 35 height 12
